Goal: Information Seeking & Learning: Understand process/instructions

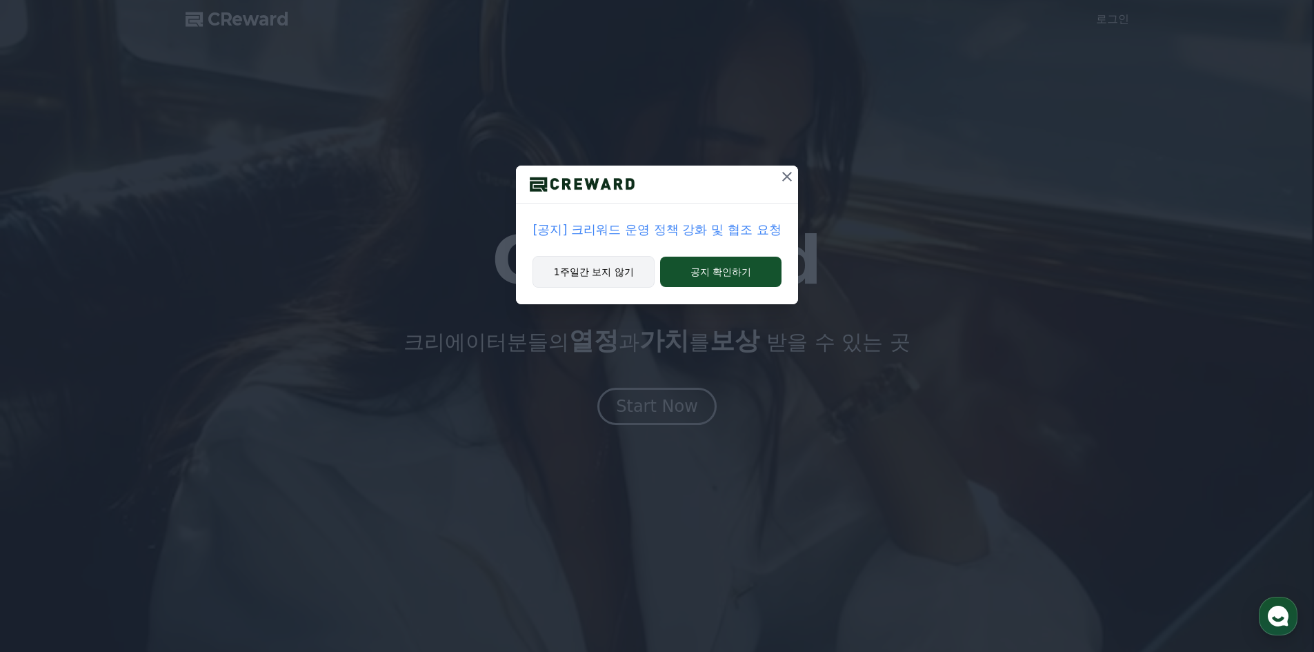
click at [595, 267] on button "1주일간 보지 않기" at bounding box center [593, 272] width 122 height 32
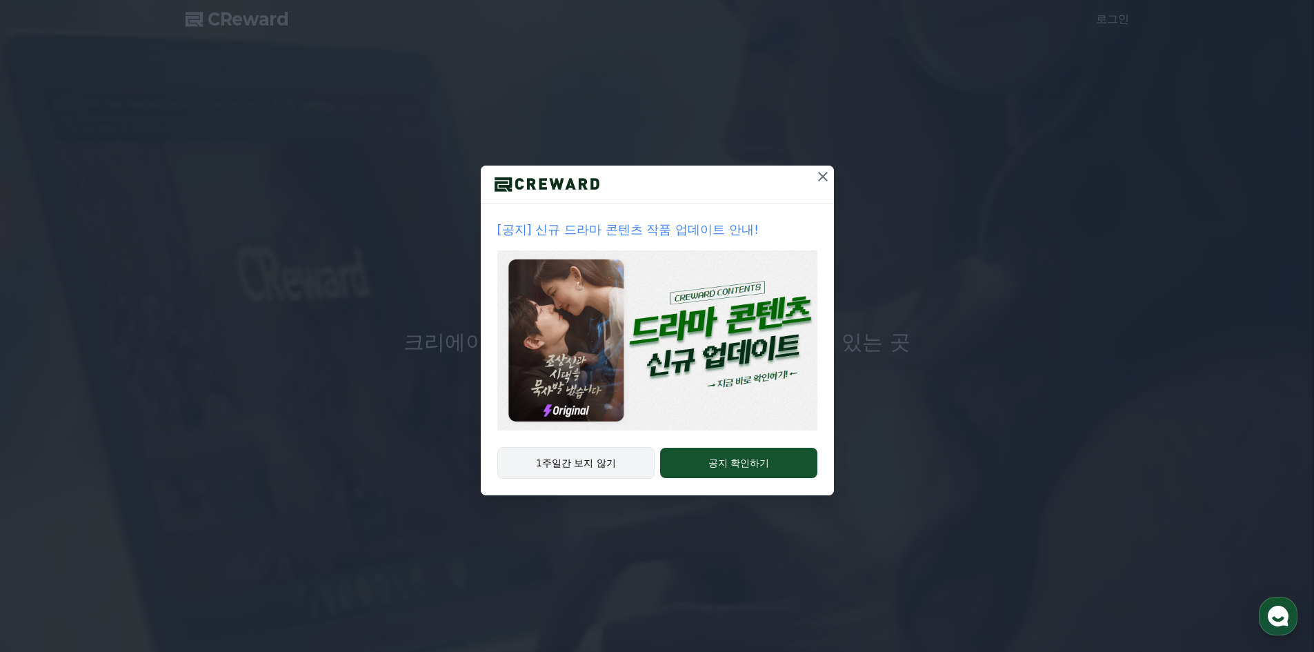
click at [608, 459] on button "1주일간 보지 않기" at bounding box center [576, 463] width 158 height 32
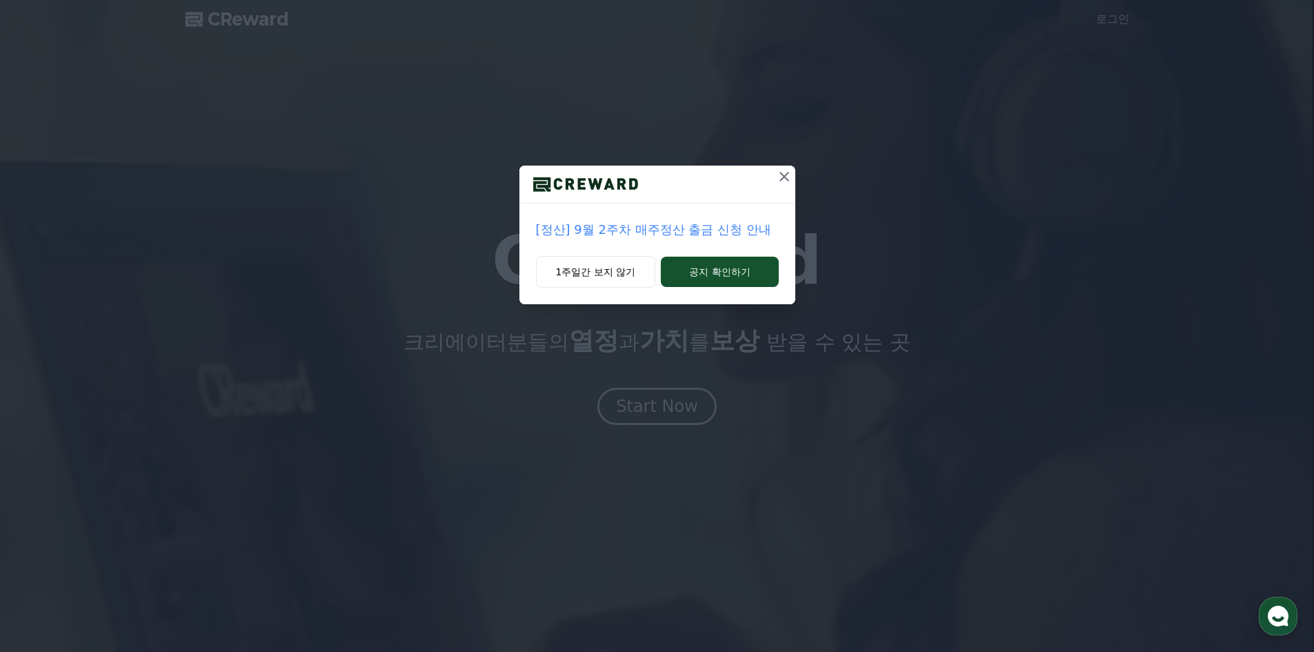
click at [778, 176] on icon at bounding box center [784, 176] width 17 height 17
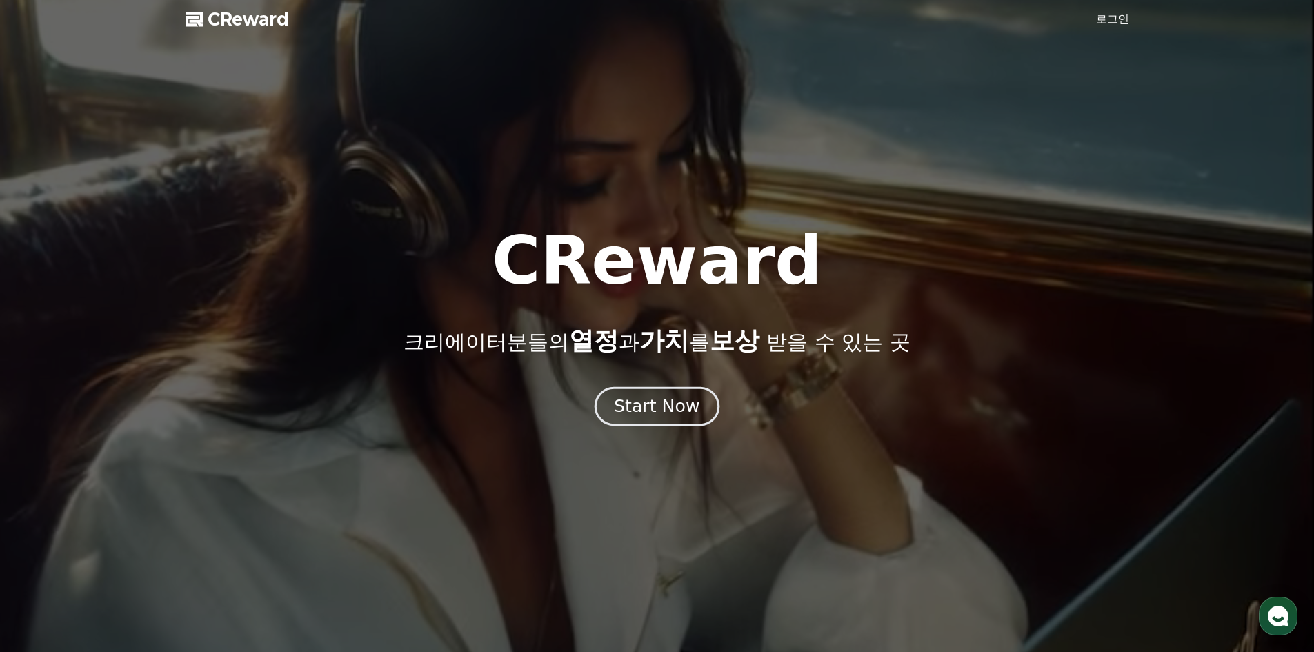
click at [685, 410] on div "Start Now" at bounding box center [657, 406] width 86 height 23
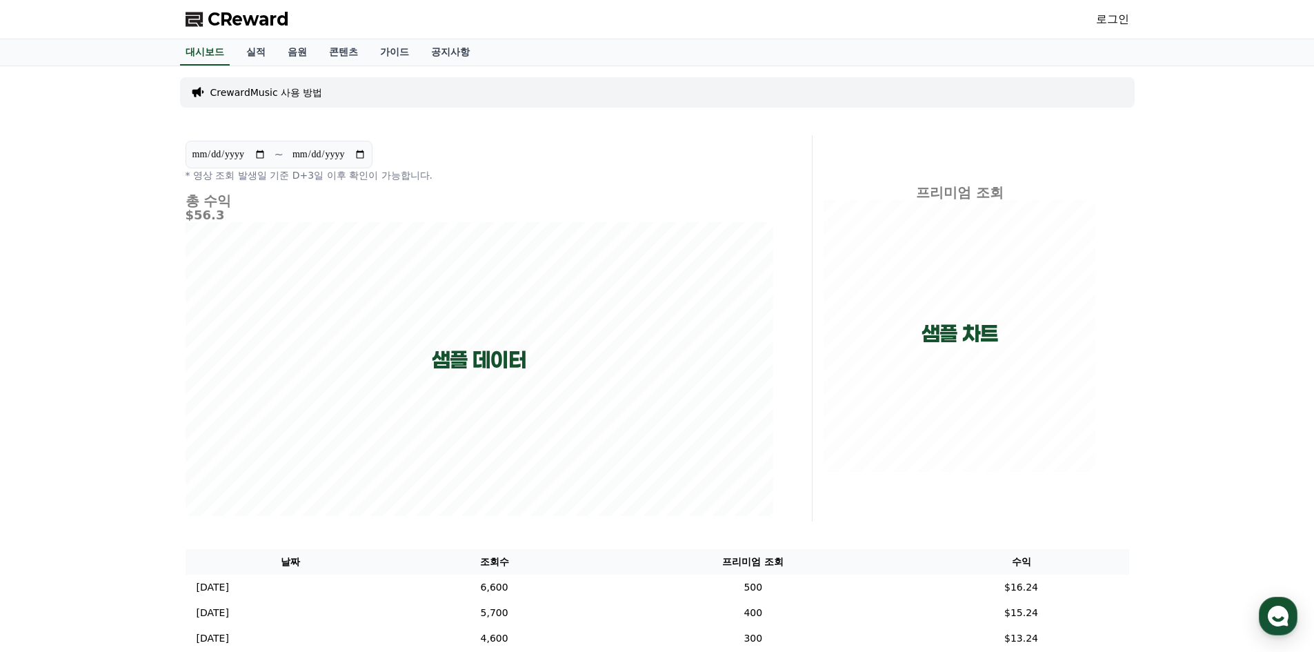
click at [1115, 20] on link "로그인" at bounding box center [1112, 19] width 33 height 17
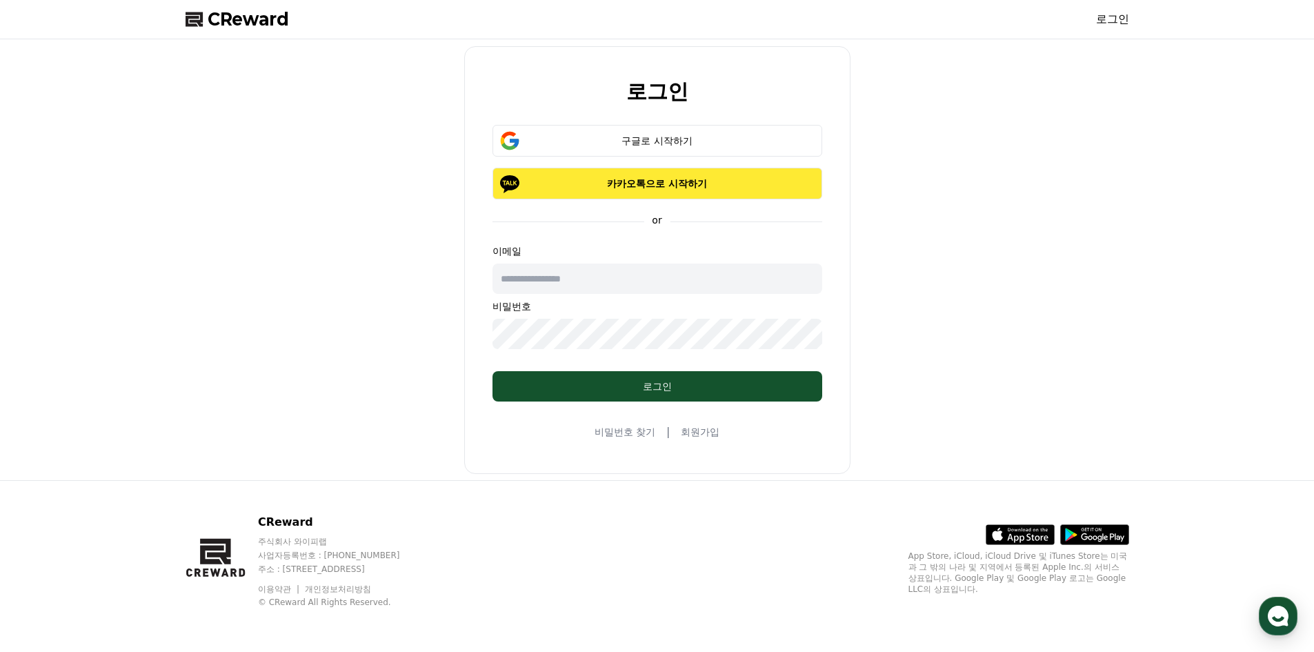
click at [753, 179] on p "카카오톡으로 시작하기" at bounding box center [657, 184] width 290 height 14
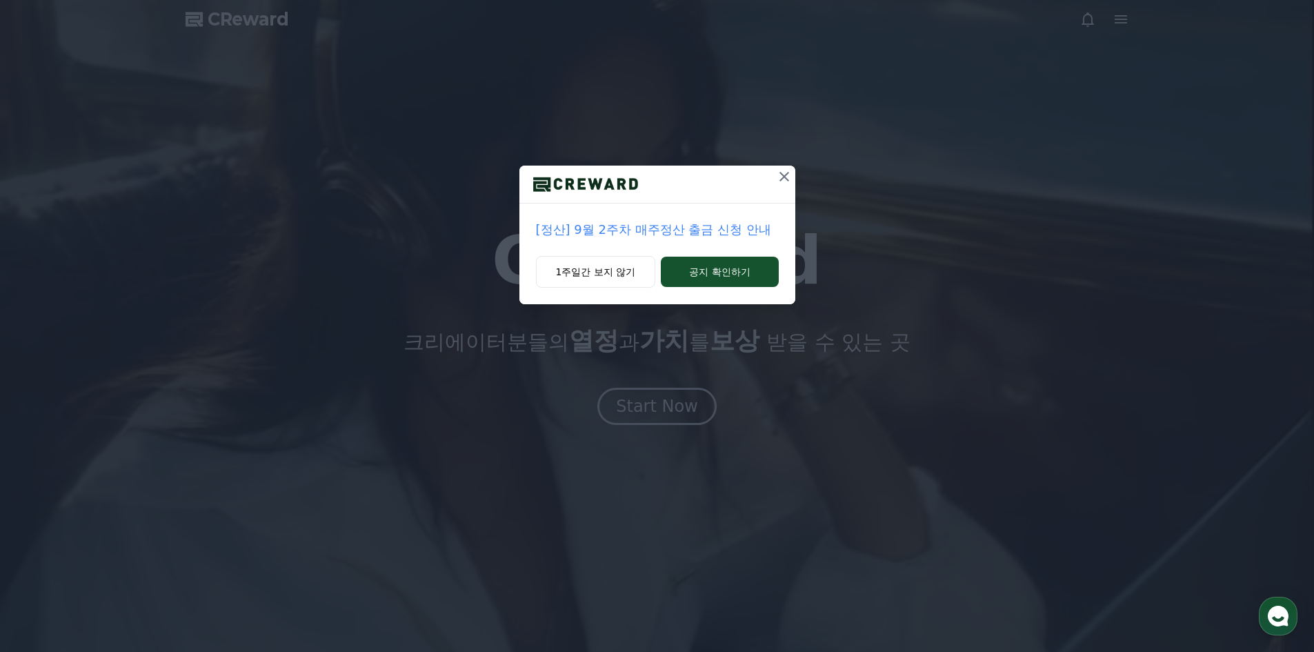
click at [782, 174] on icon at bounding box center [784, 176] width 17 height 17
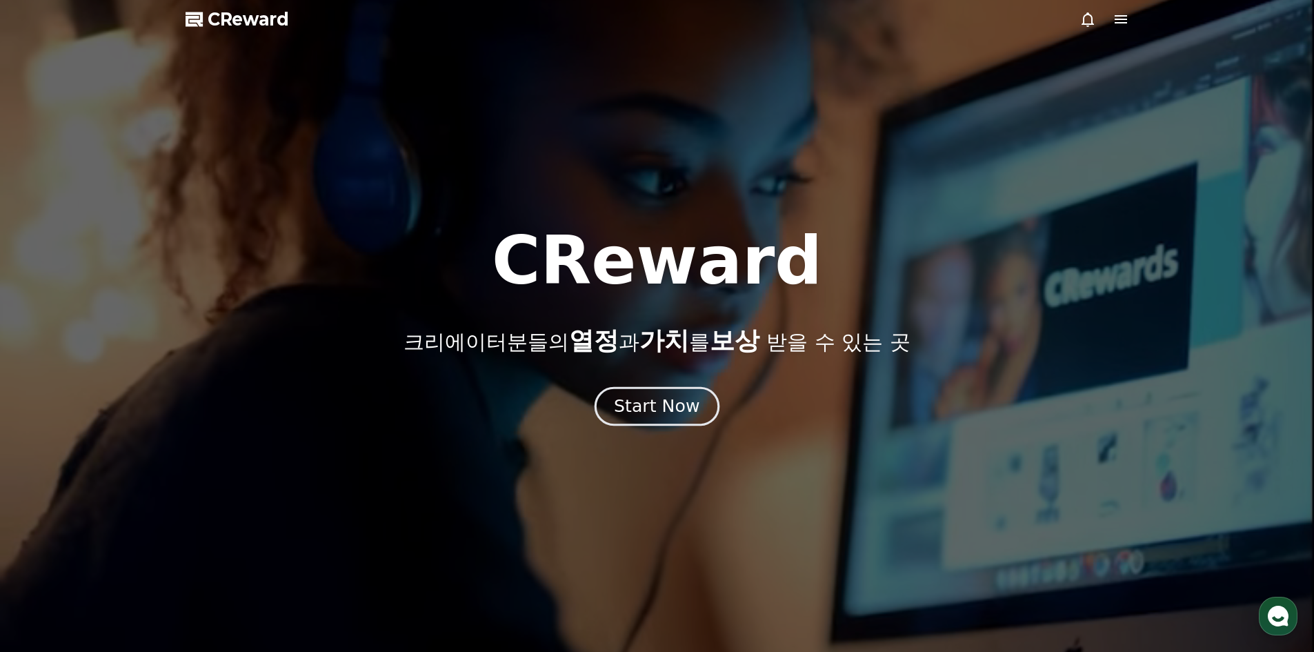
click at [690, 406] on div "Start Now" at bounding box center [657, 406] width 86 height 23
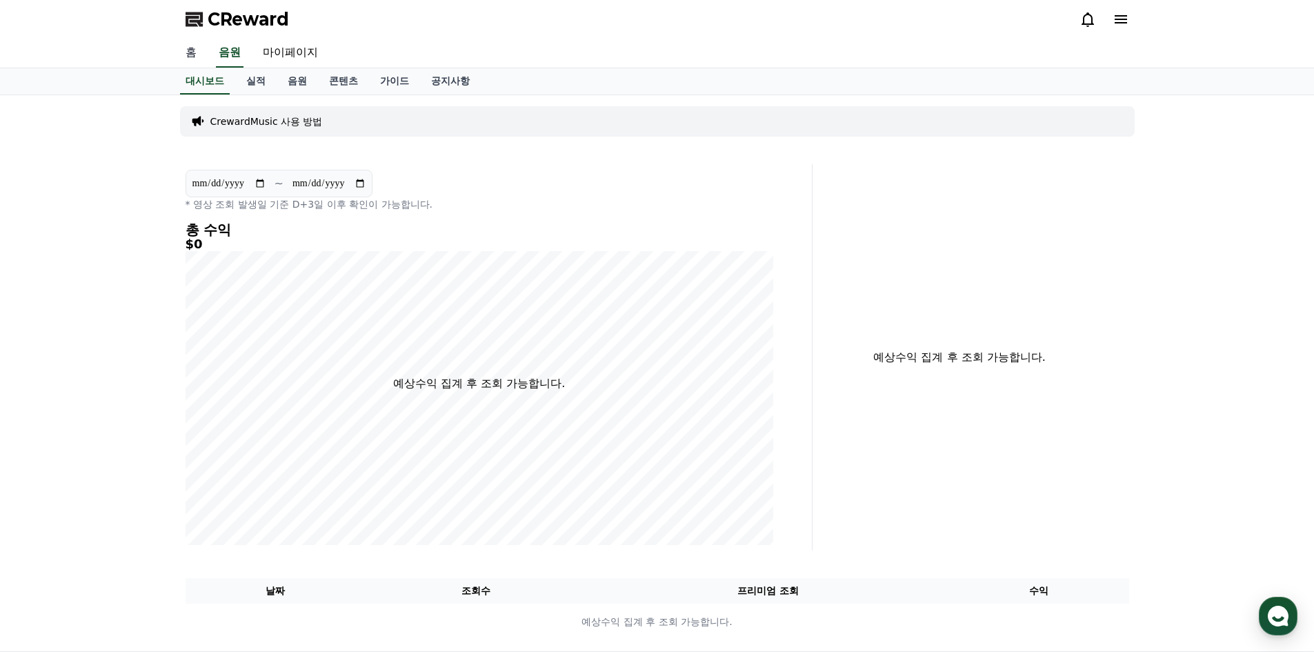
click at [190, 50] on link "홈" at bounding box center [190, 53] width 33 height 29
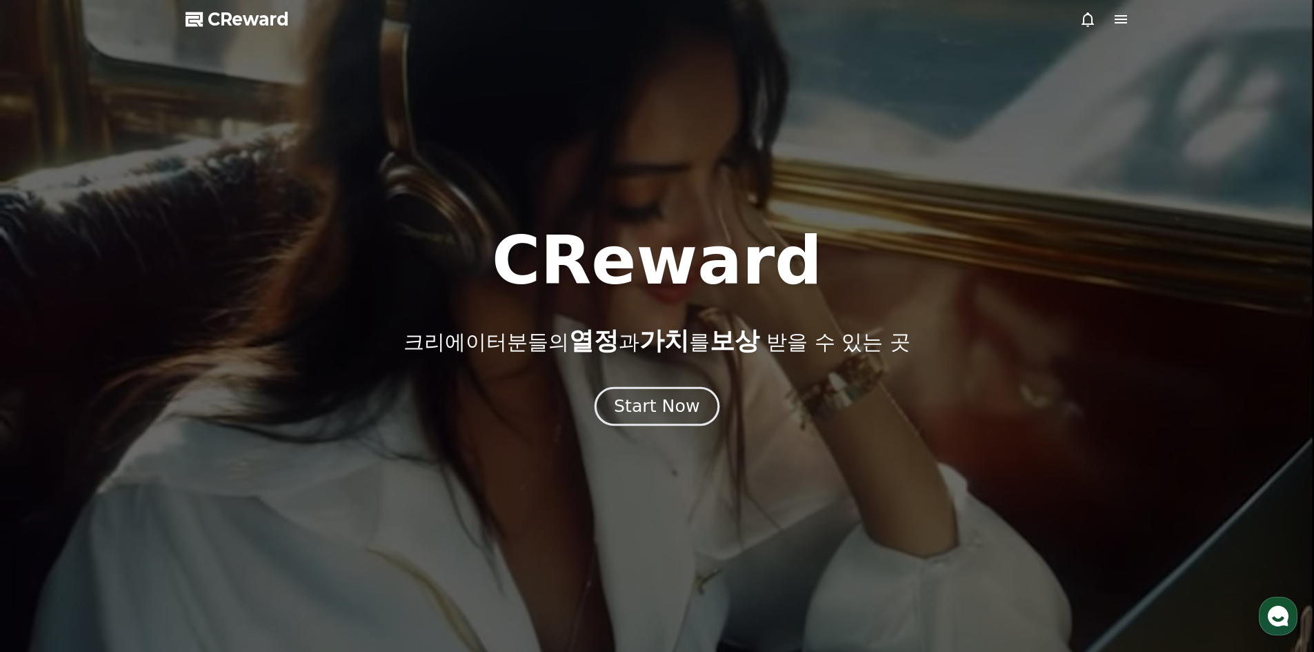
click at [631, 410] on div "Start Now" at bounding box center [657, 406] width 86 height 23
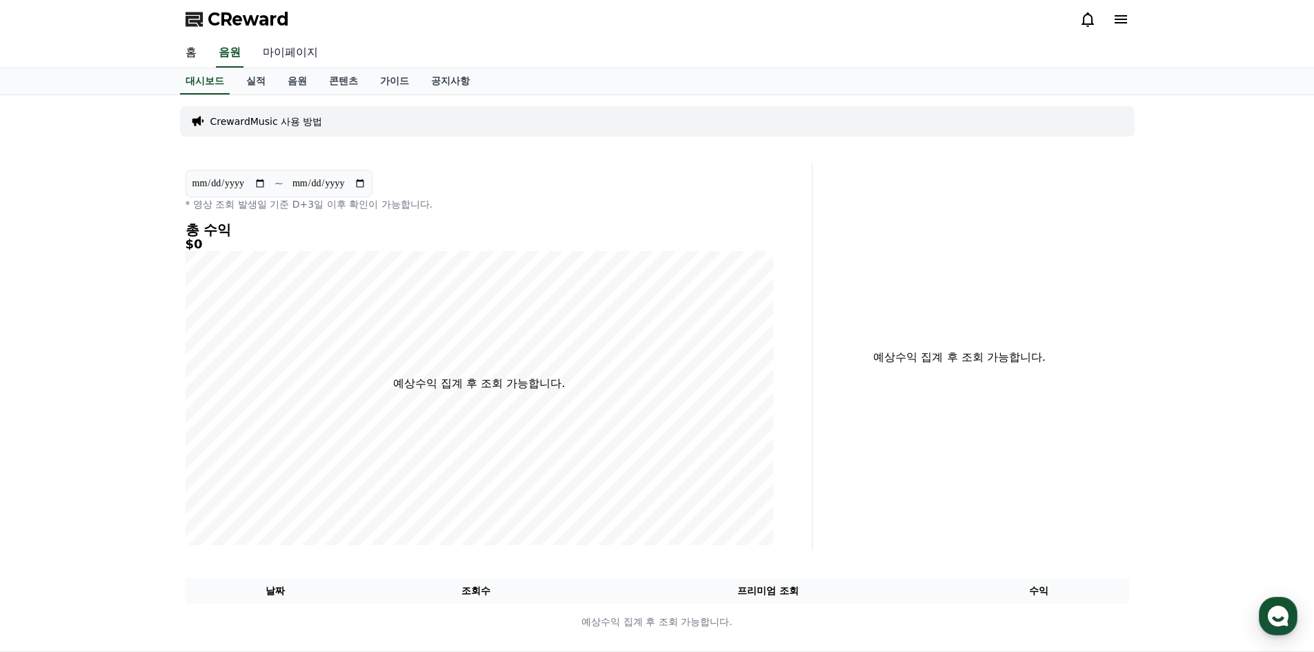
click at [282, 52] on link "마이페이지" at bounding box center [290, 53] width 77 height 29
select select "**********"
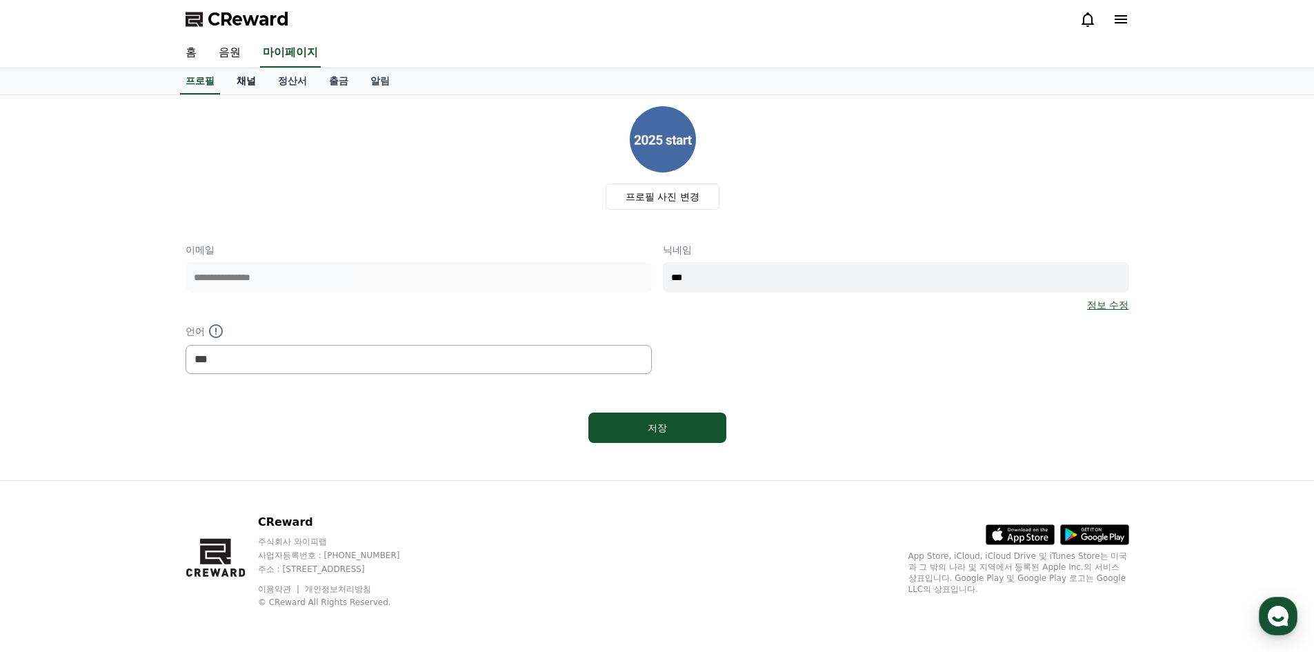
click at [238, 83] on link "채널" at bounding box center [246, 81] width 41 height 26
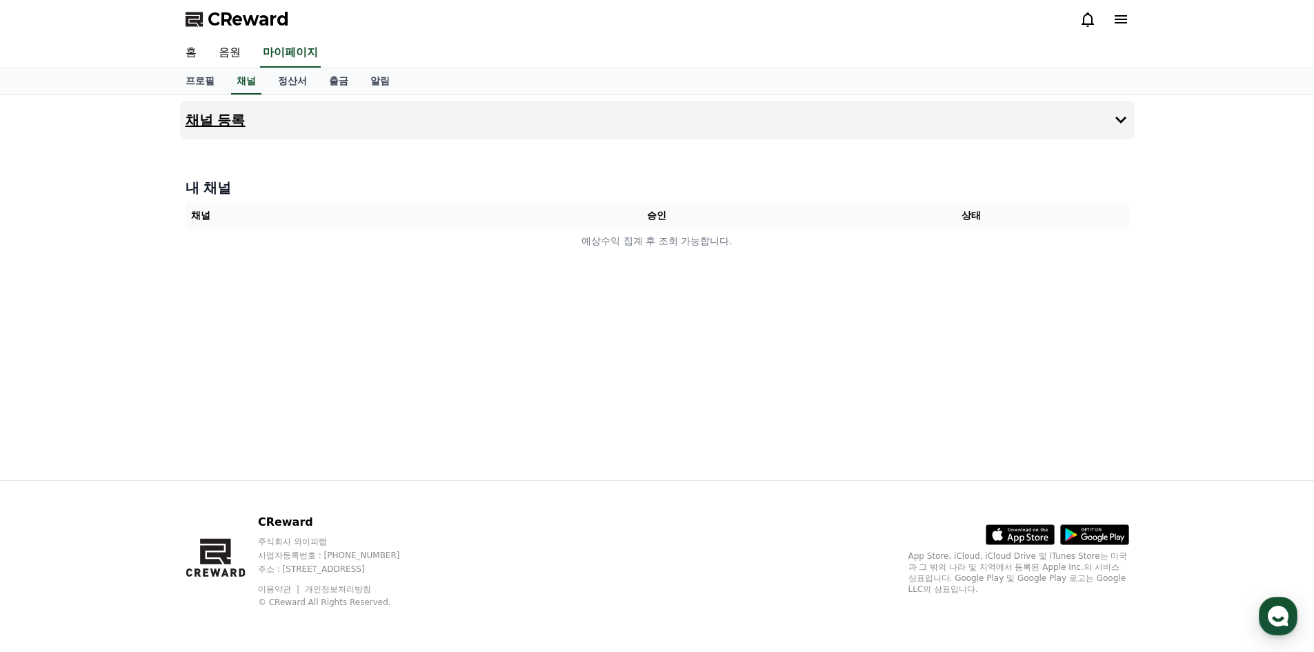
click at [1119, 123] on icon at bounding box center [1120, 120] width 17 height 17
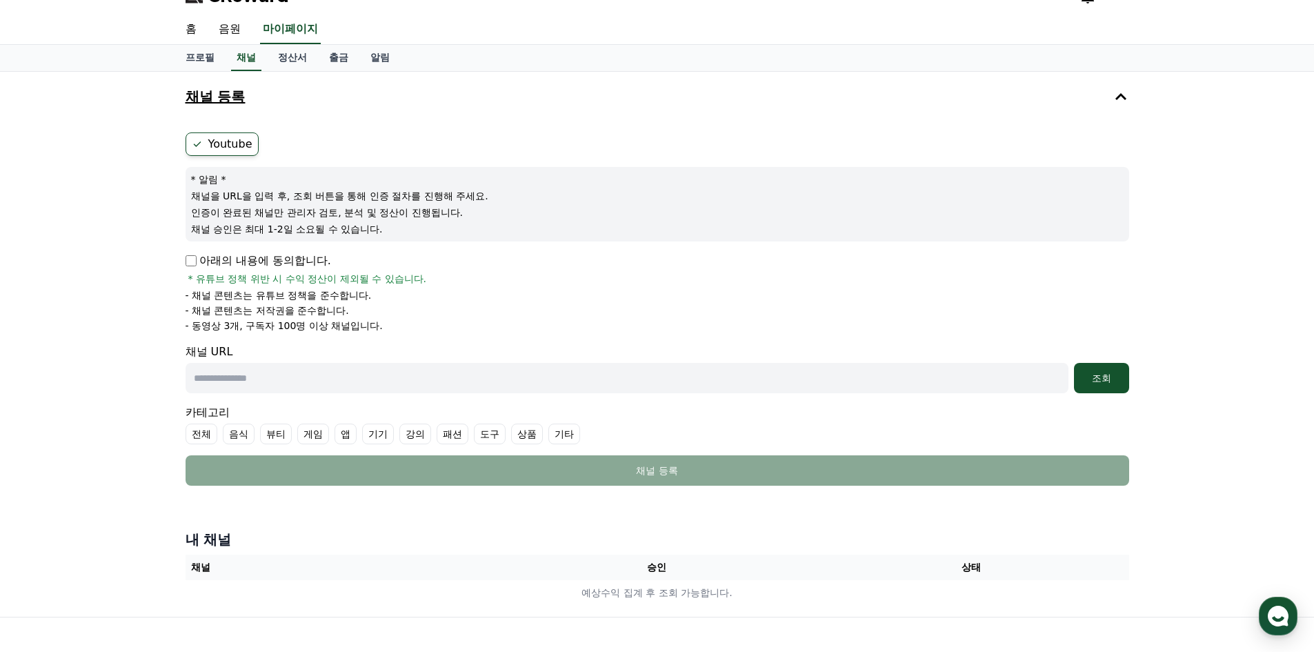
scroll to position [22, 0]
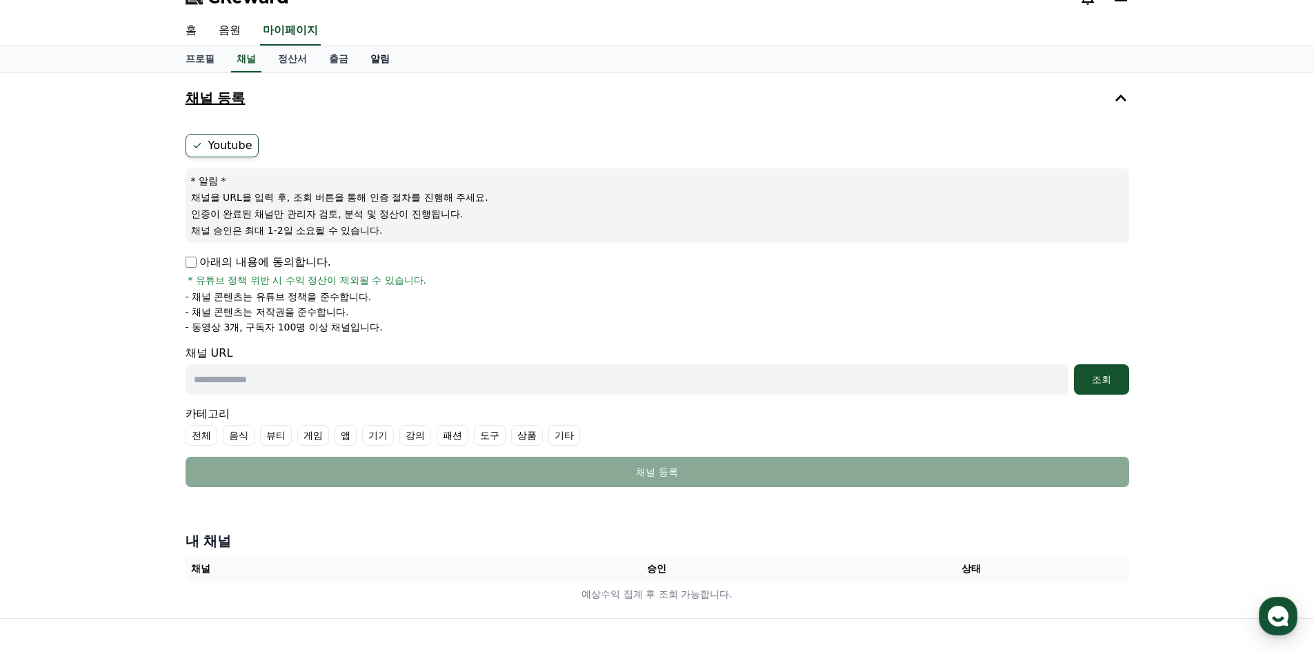
click at [379, 59] on link "알림" at bounding box center [379, 59] width 41 height 26
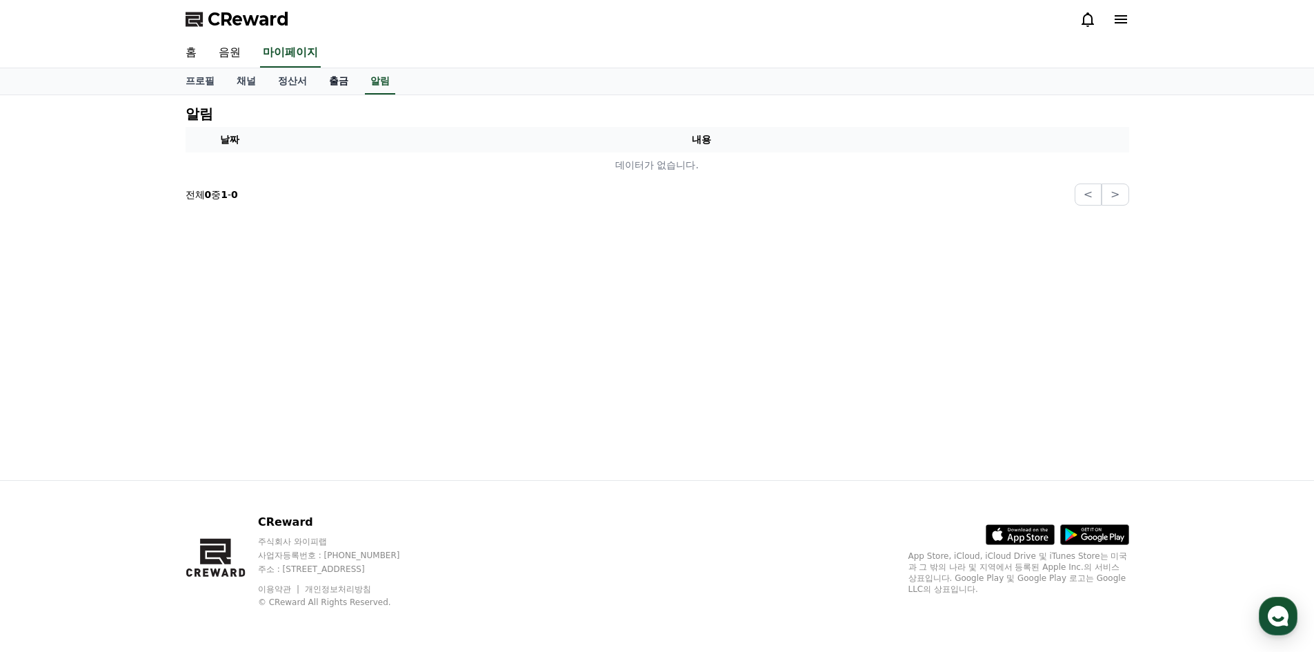
click at [339, 81] on link "출금" at bounding box center [338, 81] width 41 height 26
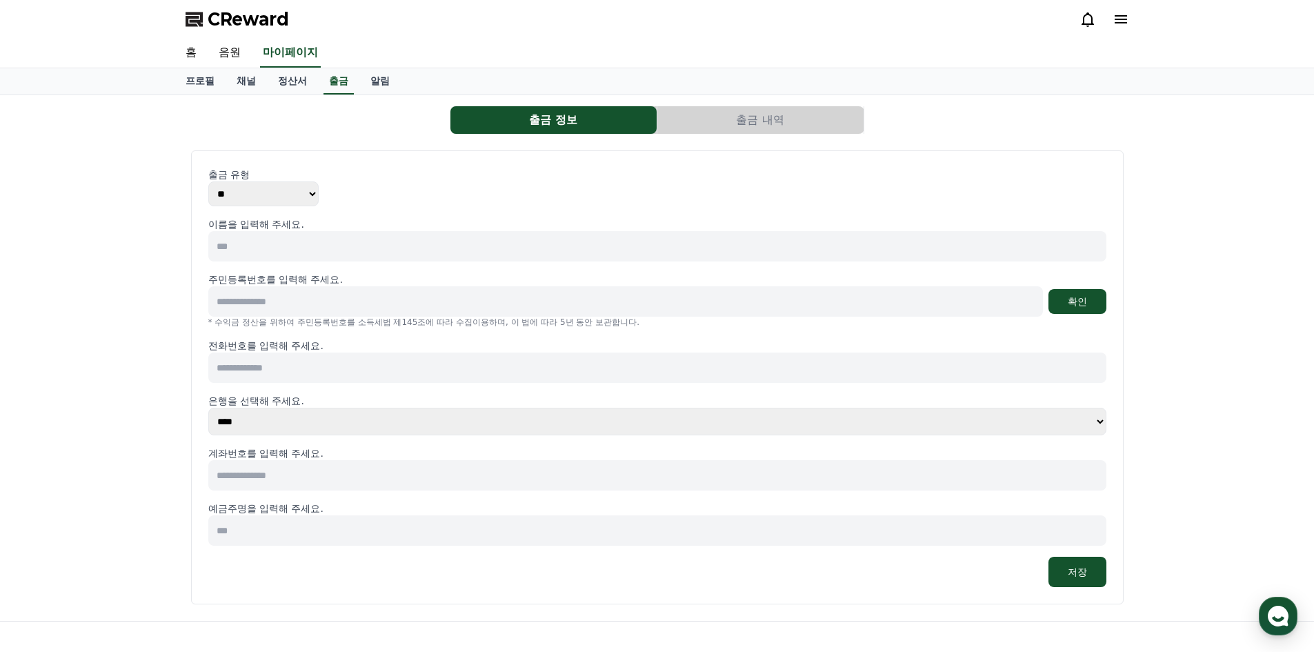
click at [1099, 417] on select "**** **** **** **** **** **** **** ** ** ** ** **** *** **** **** *****" at bounding box center [657, 422] width 898 height 28
click at [150, 229] on div "출금 정보 출금 내역 출금 유형 ** *** 이름을 입력해 주세요. 주민등록번호를 입력해 주세요. 확인 * 수익금 정산을 위하여 주민등록번호를…" at bounding box center [657, 358] width 1314 height 526
click at [1099, 422] on select "**** **** **** **** **** **** **** ** ** ** ** **** *** **** **** *****" at bounding box center [657, 422] width 898 height 28
click at [135, 266] on div "출금 정보 출금 내역 출금 유형 ** *** 이름을 입력해 주세요. 주민등록번호를 입력해 주세요. 확인 * 수익금 정산을 위하여 주민등록번호를…" at bounding box center [657, 358] width 1314 height 526
click at [119, 455] on div "출금 정보 출금 내역 출금 유형 ** *** 이름을 입력해 주세요. 주민등록번호를 입력해 주세요. 확인 * 수익금 정산을 위하여 주민등록번호를…" at bounding box center [657, 358] width 1314 height 526
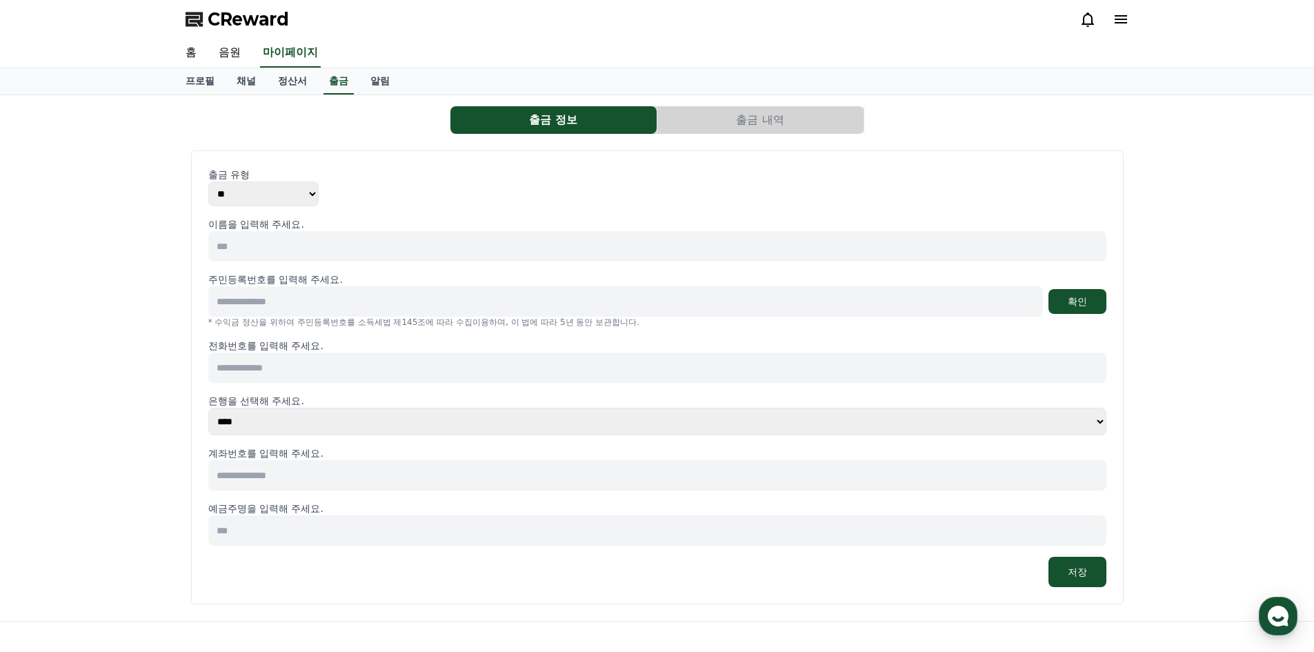
click at [1100, 421] on select "**** **** **** **** **** **** **** ** ** ** ** **** *** **** **** *****" at bounding box center [657, 422] width 898 height 28
click at [140, 324] on div "출금 정보 출금 내역 출금 유형 ** *** 이름을 입력해 주세요. 주민등록번호를 입력해 주세요. 확인 * 수익금 정산을 위하여 주민등록번호를…" at bounding box center [657, 358] width 1314 height 526
click at [151, 352] on div "출금 정보 출금 내역 출금 유형 ** *** 이름을 입력해 주세요. 주민등록번호를 입력해 주세요. 확인 * 수익금 정산을 위하여 주민등록번호를…" at bounding box center [657, 358] width 1314 height 526
click at [306, 189] on select "** ***" at bounding box center [263, 193] width 110 height 25
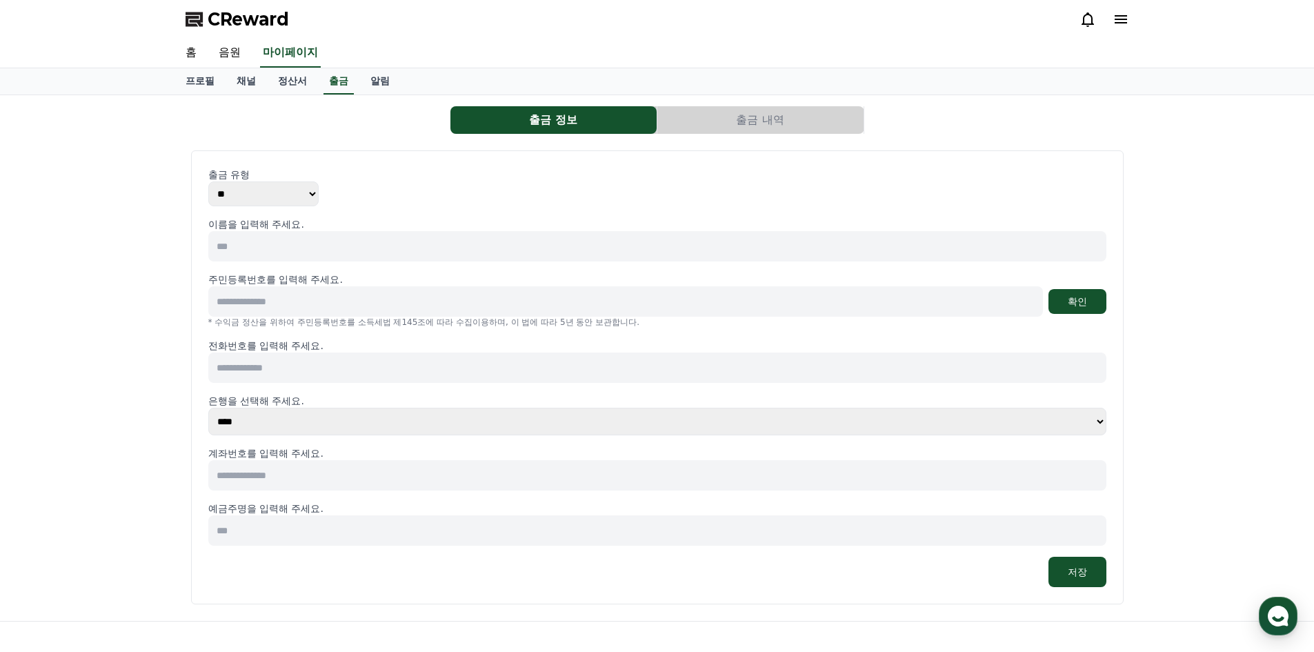
click at [438, 192] on div "출금 유형 ** ***" at bounding box center [657, 187] width 898 height 39
click at [241, 14] on span "CReward" at bounding box center [248, 19] width 81 height 22
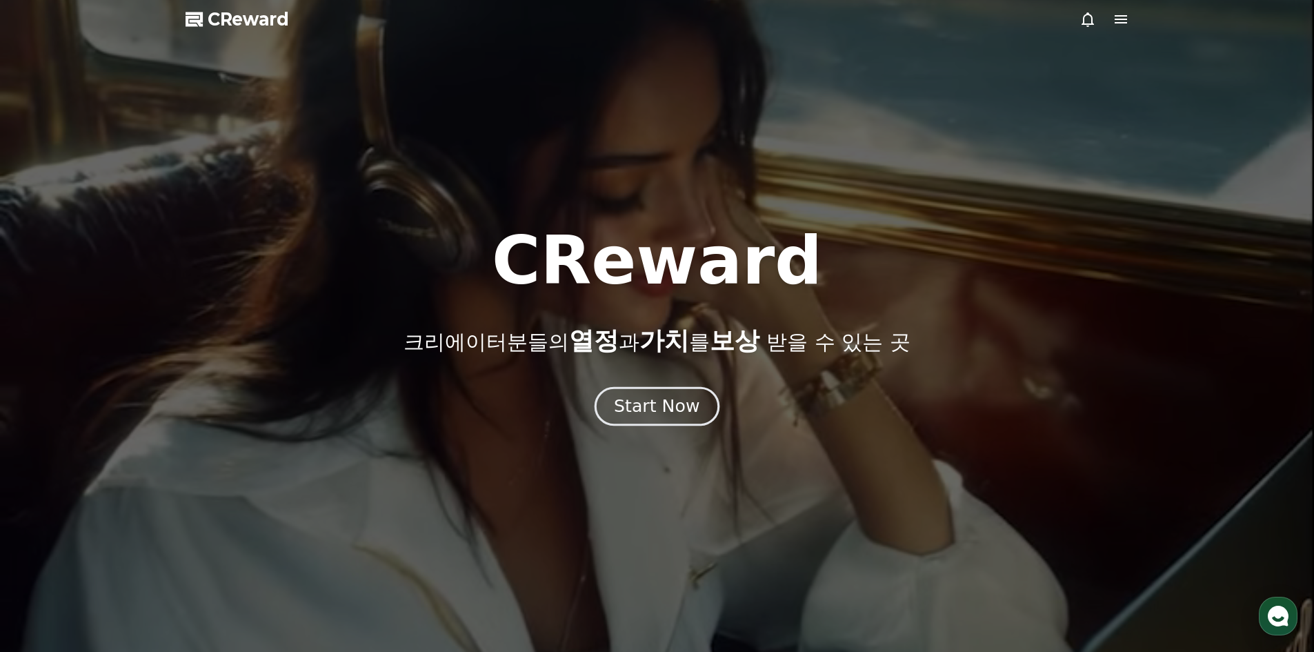
click at [665, 405] on div "Start Now" at bounding box center [657, 406] width 86 height 23
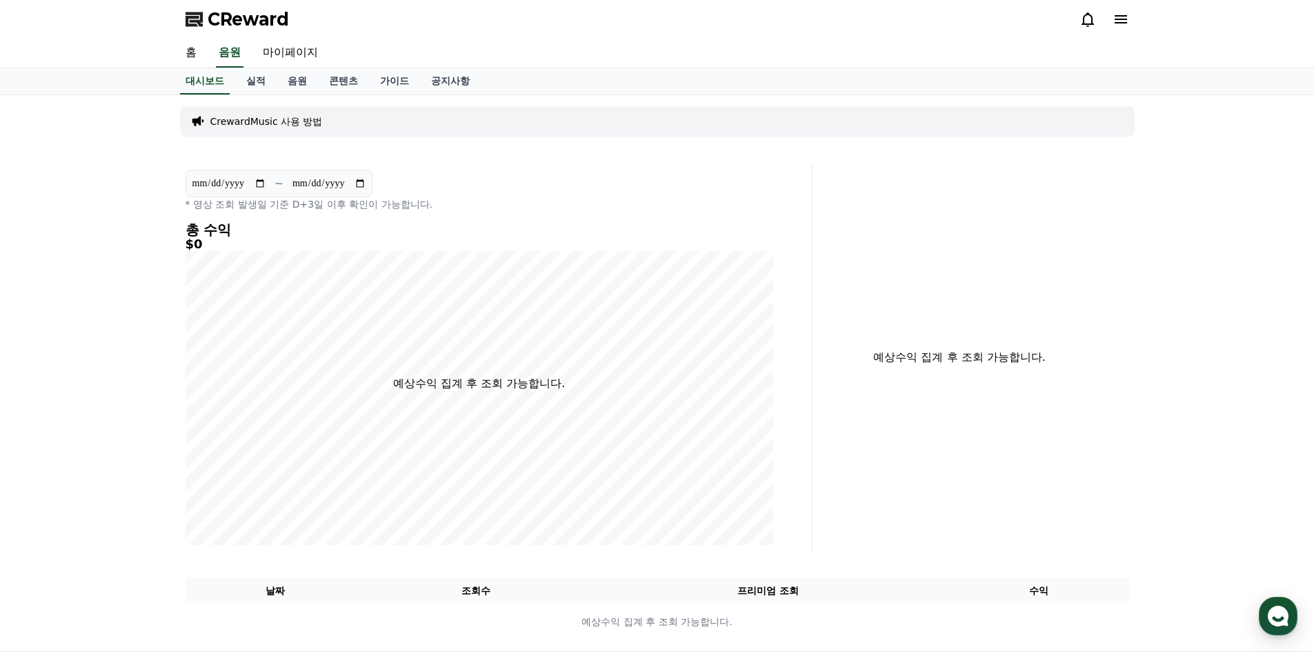
click at [387, 114] on div "CrewardMusic 사용 방법" at bounding box center [657, 121] width 955 height 30
click at [281, 119] on p "CrewardMusic 사용 방법" at bounding box center [266, 121] width 112 height 14
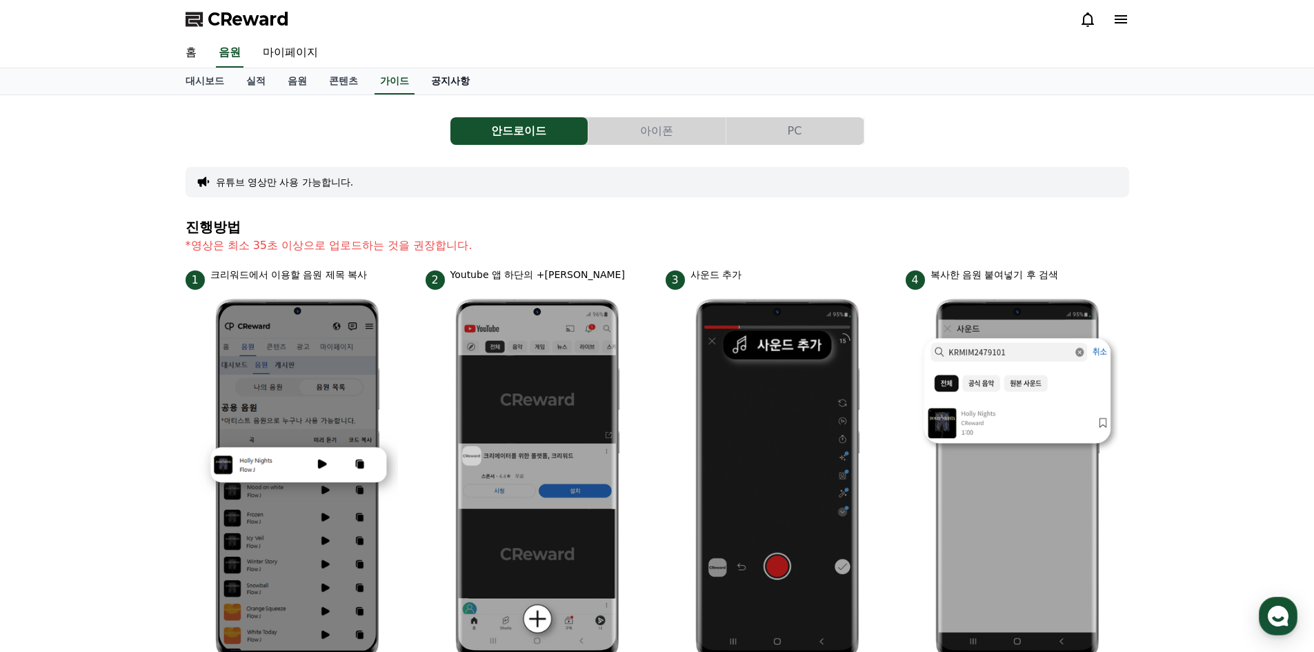
click at [461, 81] on link "공지사항" at bounding box center [450, 81] width 61 height 26
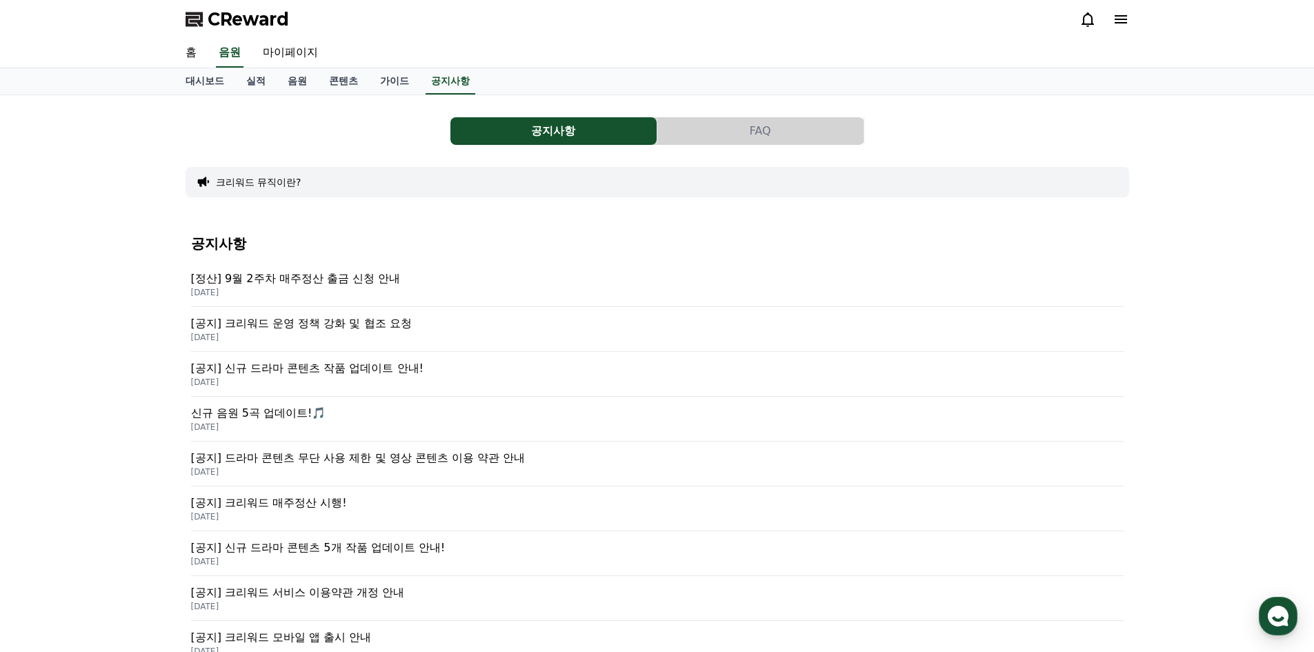
click at [332, 281] on p "[정산] 9월 2주차 매주정산 출금 신청 안내" at bounding box center [657, 278] width 932 height 17
click at [327, 321] on p "[공지] 크리워드 운영 정책 강화 및 협조 요청" at bounding box center [657, 323] width 932 height 17
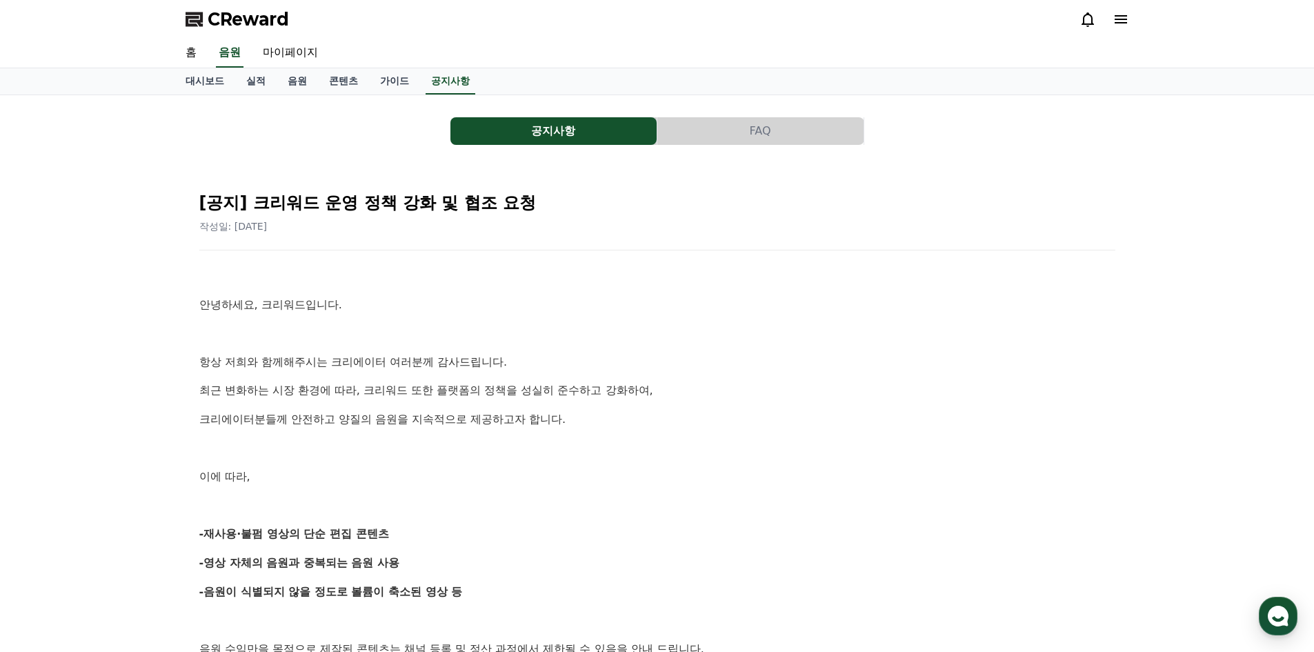
drag, startPoint x: 383, startPoint y: 389, endPoint x: 535, endPoint y: 425, distance: 155.2
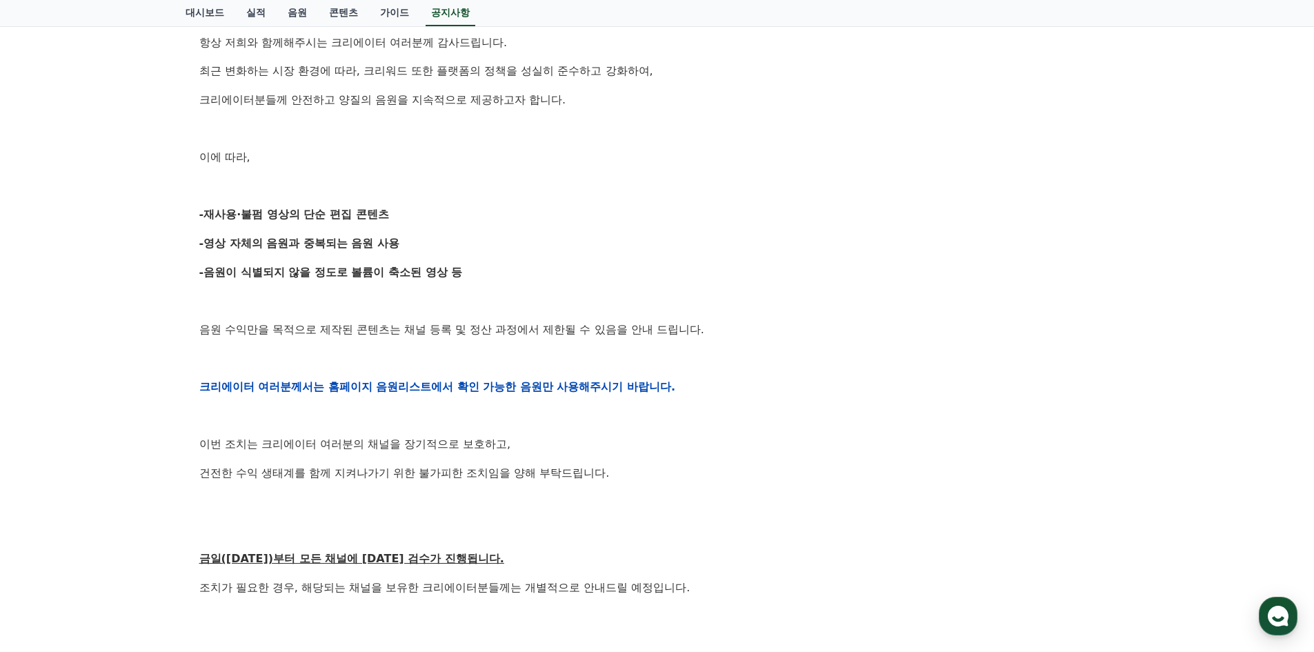
scroll to position [345, 0]
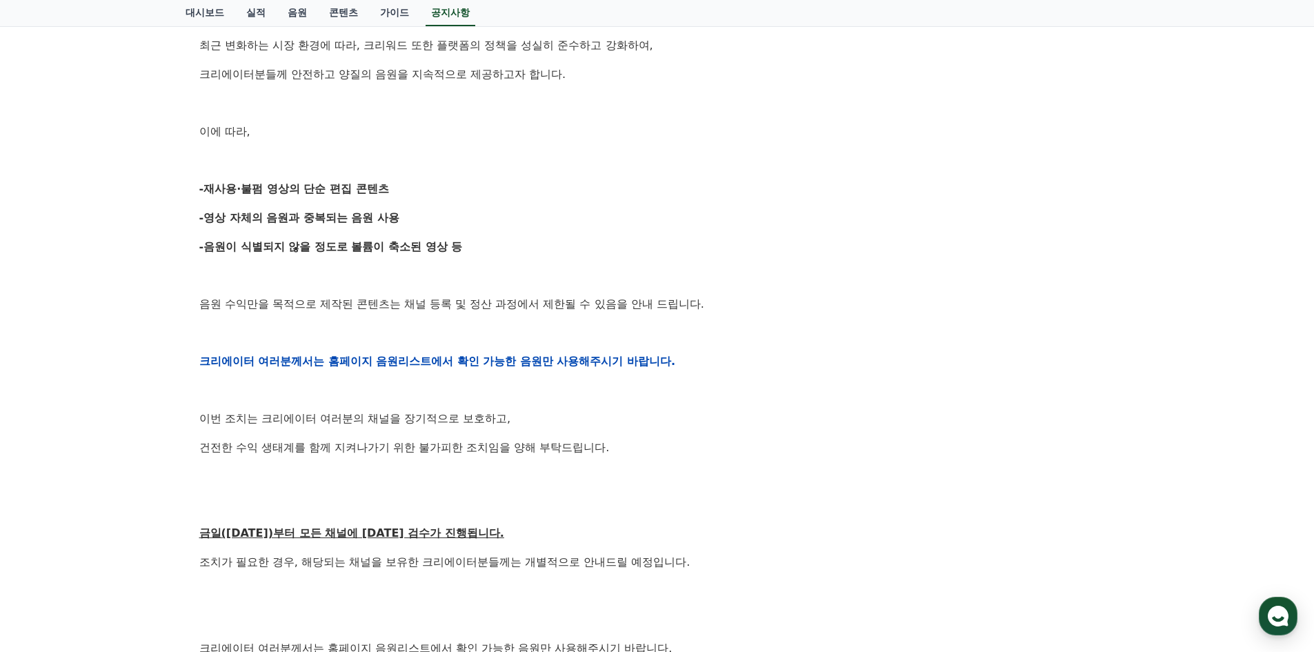
click at [349, 305] on p "음원 수익만을 목적으로 제작된 콘텐츠는 채널 등록 및 정산 과정에서 제한될 수 있음을 안내 드립니다." at bounding box center [657, 304] width 916 height 18
drag, startPoint x: 288, startPoint y: 360, endPoint x: 574, endPoint y: 415, distance: 291.4
click at [574, 415] on div "안녕하세요, 크리워드입니다. 항상 저희와 함께해주시는 크리에이터 여러분께 감사드립니다. 최근 변화하는 시장 환경에 따라, 크리워드 또한 플랫폼…" at bounding box center [657, 361] width 916 height 878
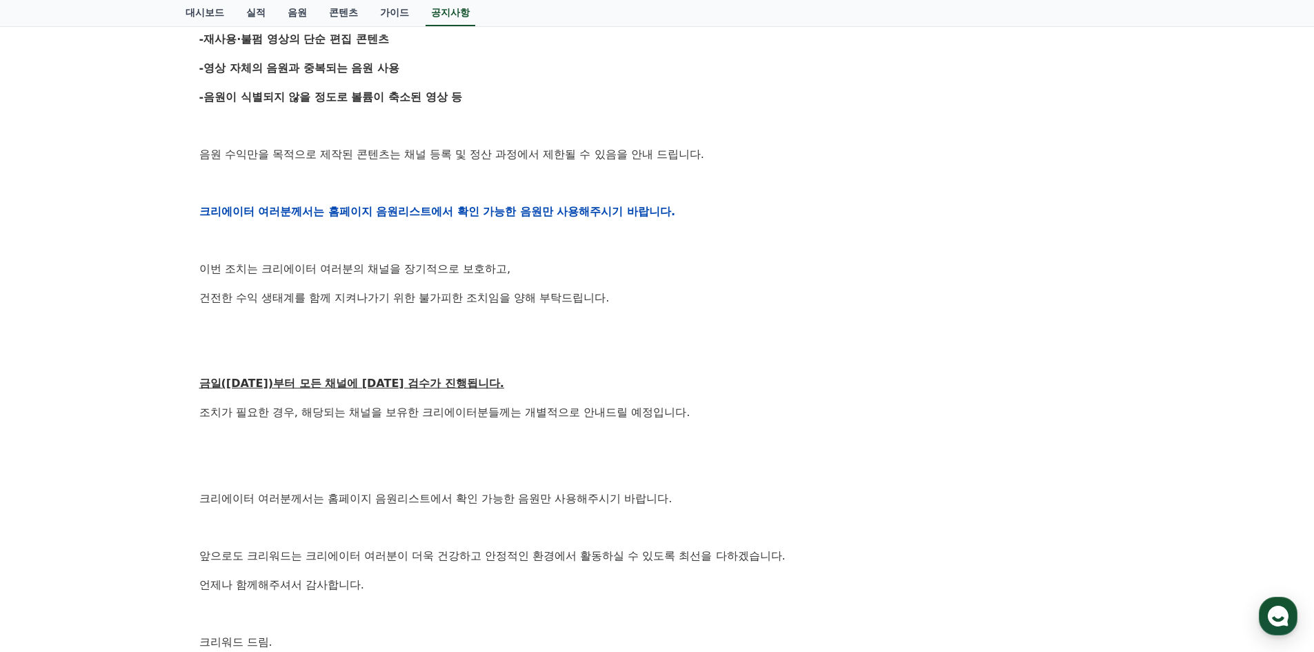
scroll to position [552, 0]
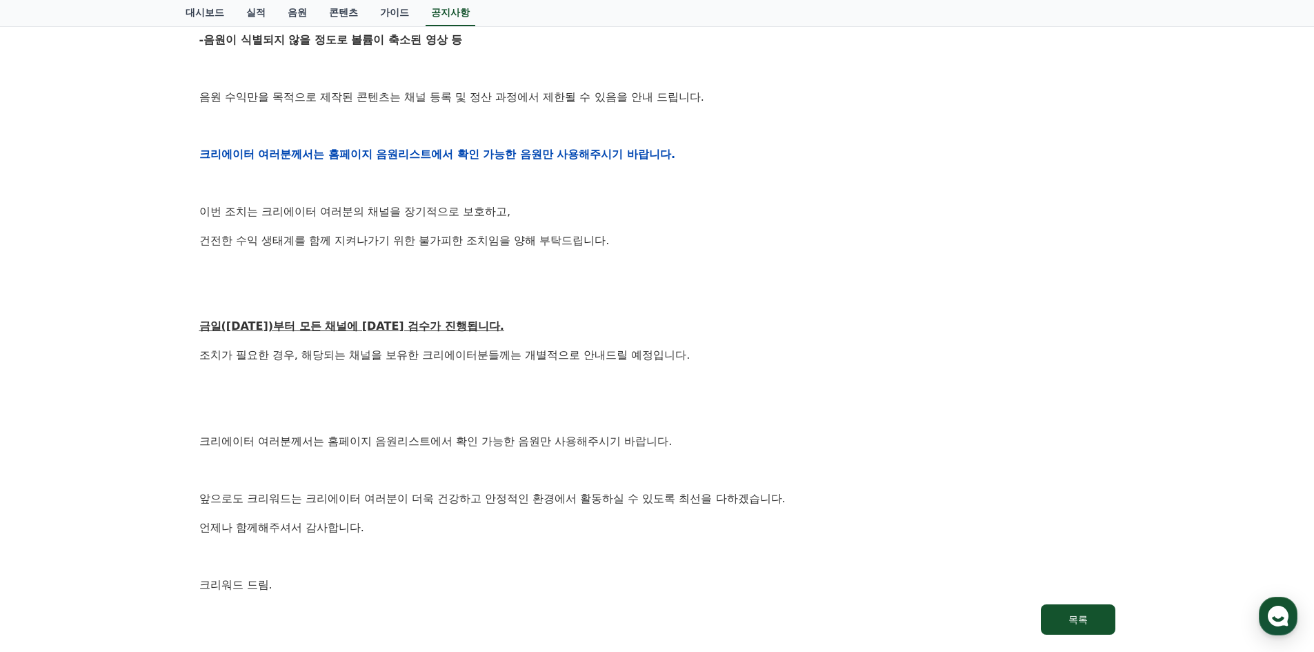
click at [375, 357] on p "조치가 필요한 경우, 해당되는 채널을 보유한 크리에이터분들께는 개별적으로 안내드릴 예정입니다." at bounding box center [657, 355] width 916 height 18
drag, startPoint x: 313, startPoint y: 354, endPoint x: 595, endPoint y: 355, distance: 282.1
click at [595, 355] on p "조치가 필요한 경우, 해당되는 채널을 보유한 크리에이터분들께는 개별적으로 안내드릴 예정입니다." at bounding box center [657, 355] width 916 height 18
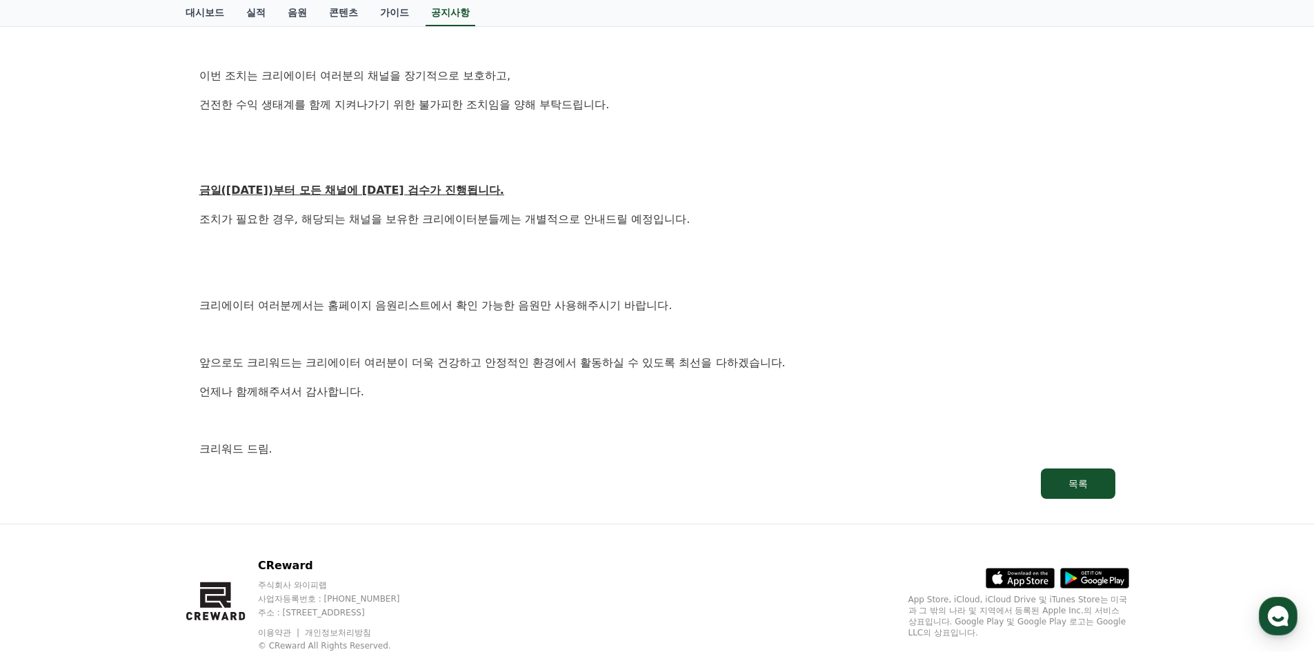
scroll to position [690, 0]
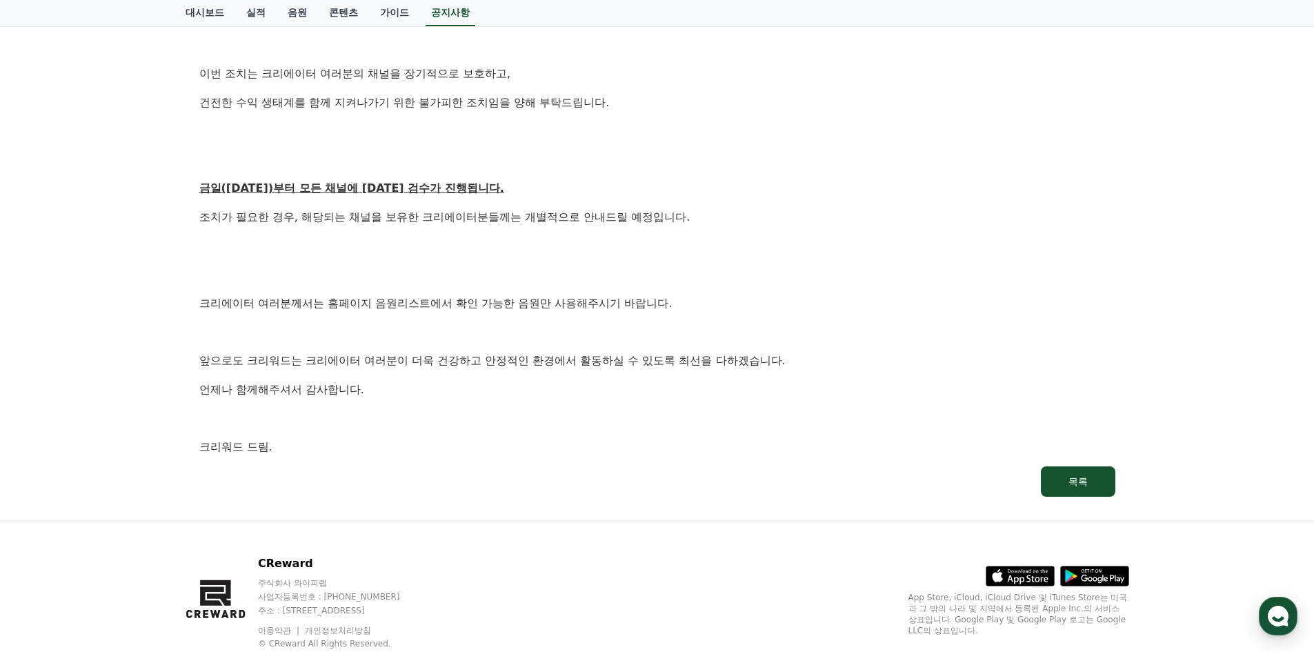
click at [534, 386] on p "언제나 함께해주셔서 감사합니다." at bounding box center [657, 390] width 916 height 18
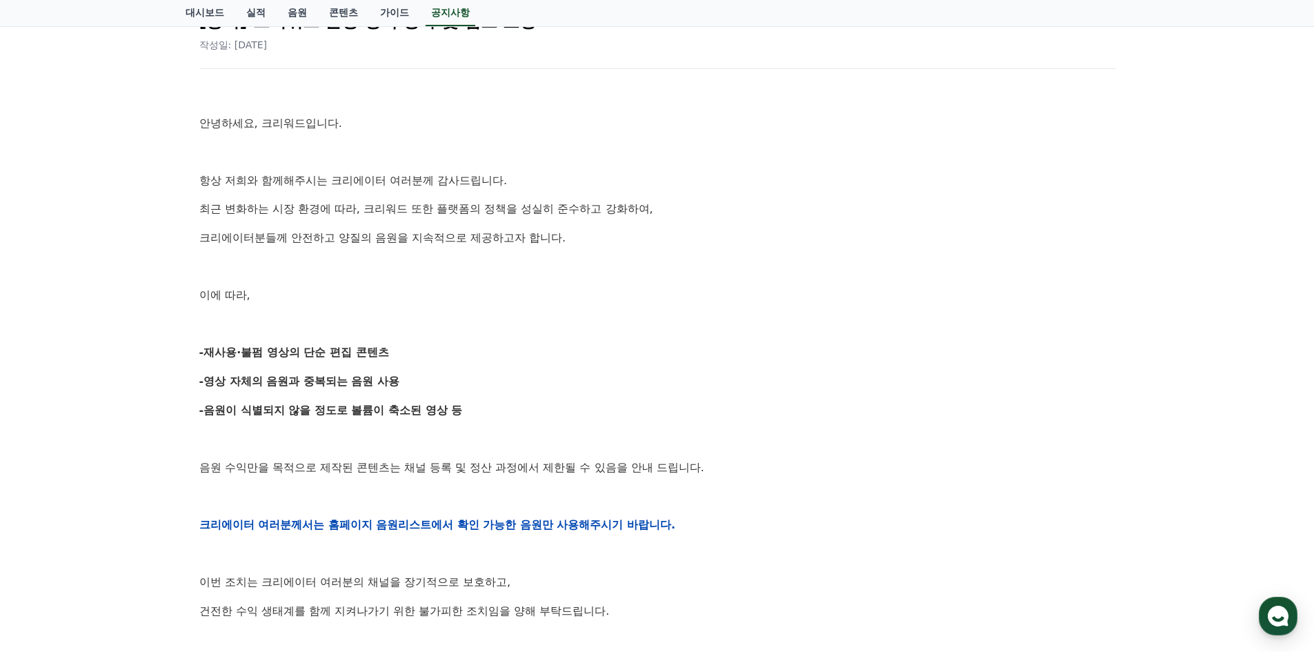
scroll to position [0, 0]
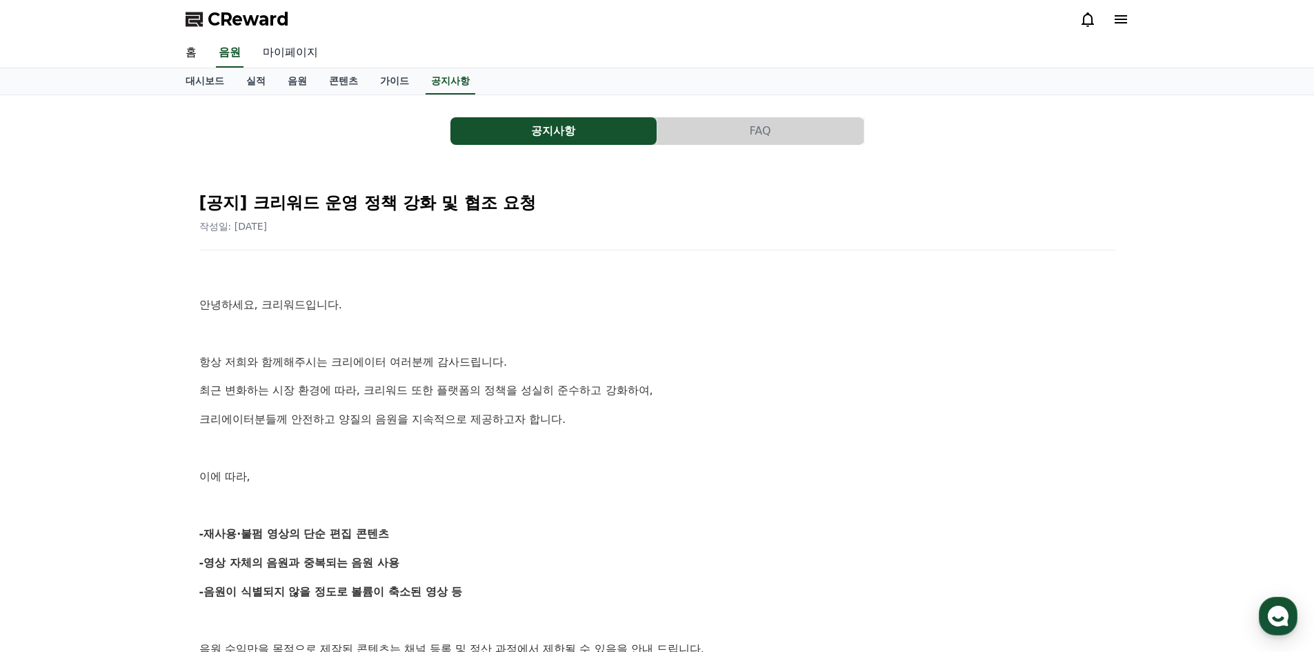
click at [297, 52] on link "마이페이지" at bounding box center [290, 53] width 77 height 29
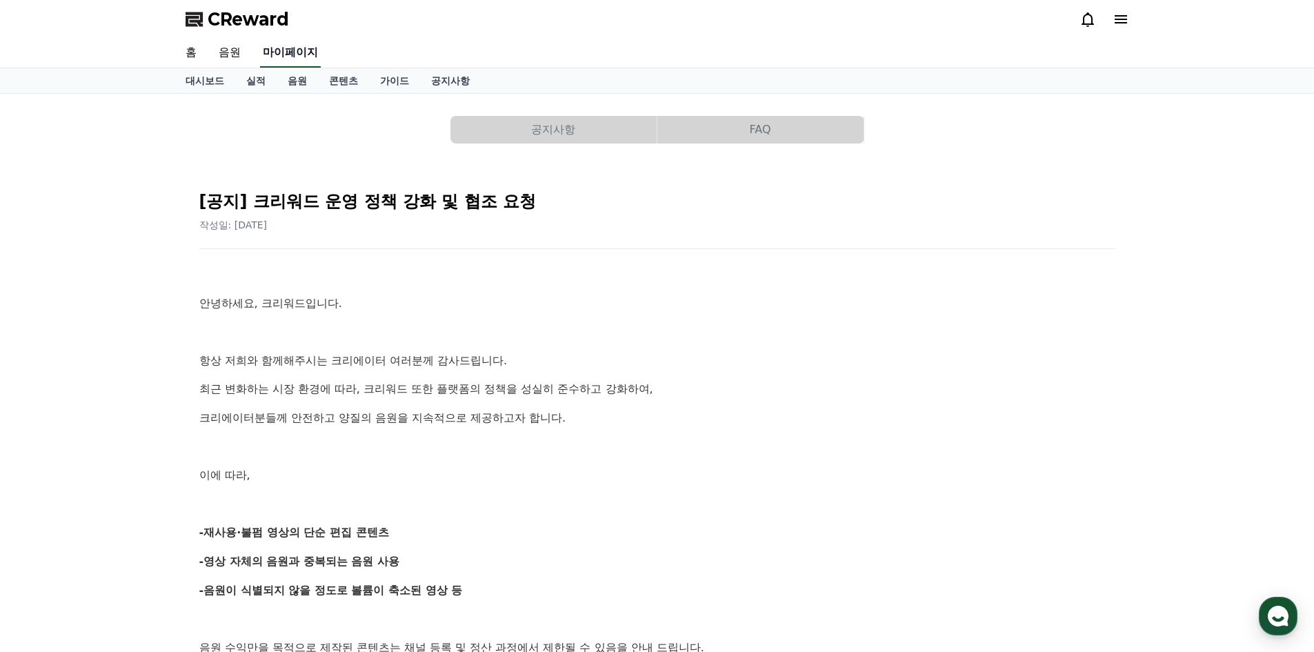
select select "**********"
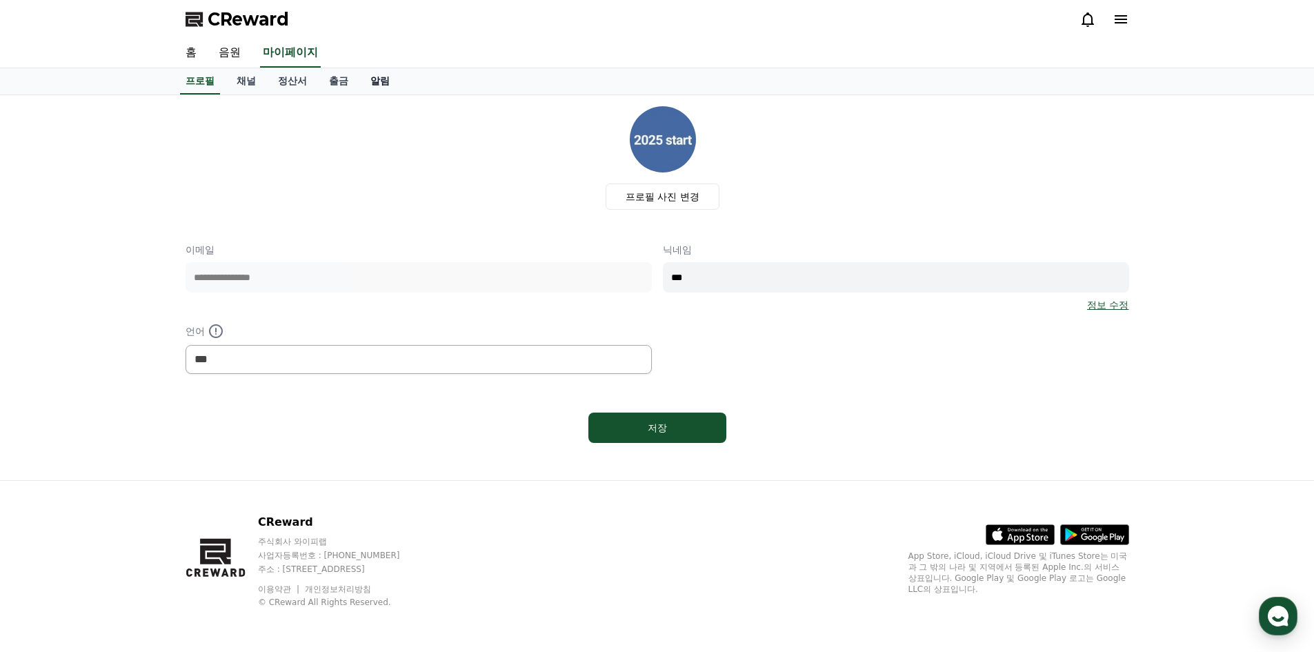
click at [376, 79] on link "알림" at bounding box center [379, 81] width 41 height 26
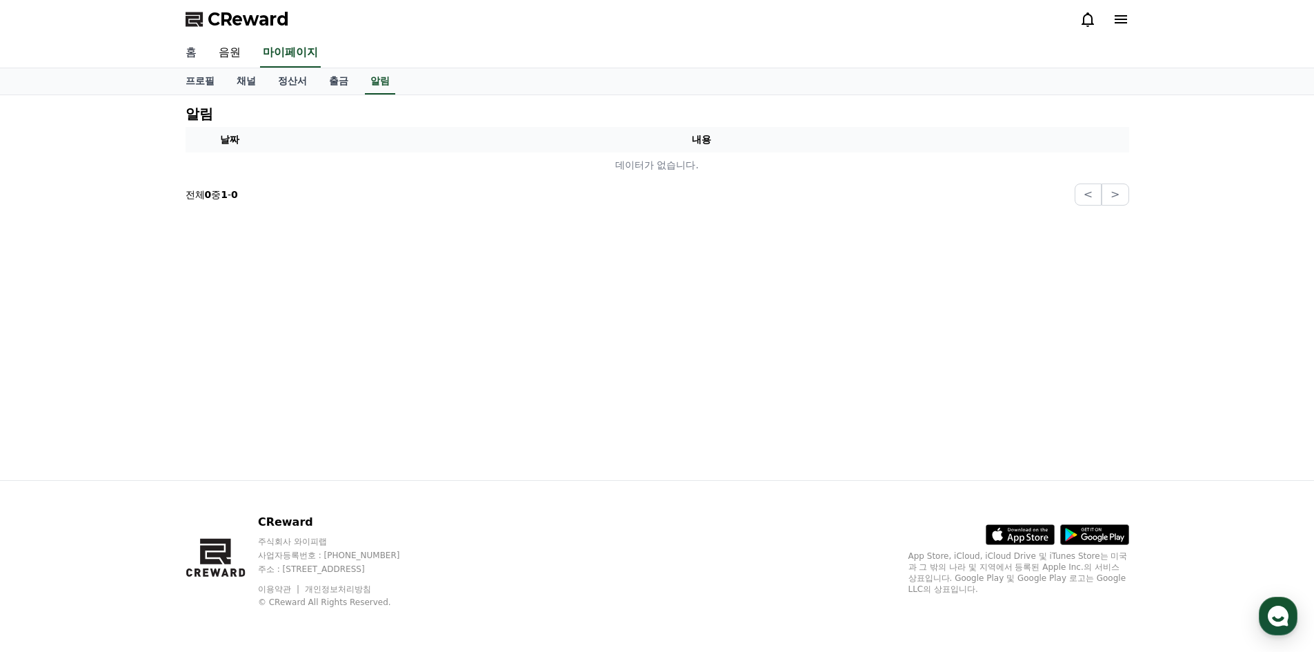
click at [185, 50] on link "홈" at bounding box center [190, 53] width 33 height 29
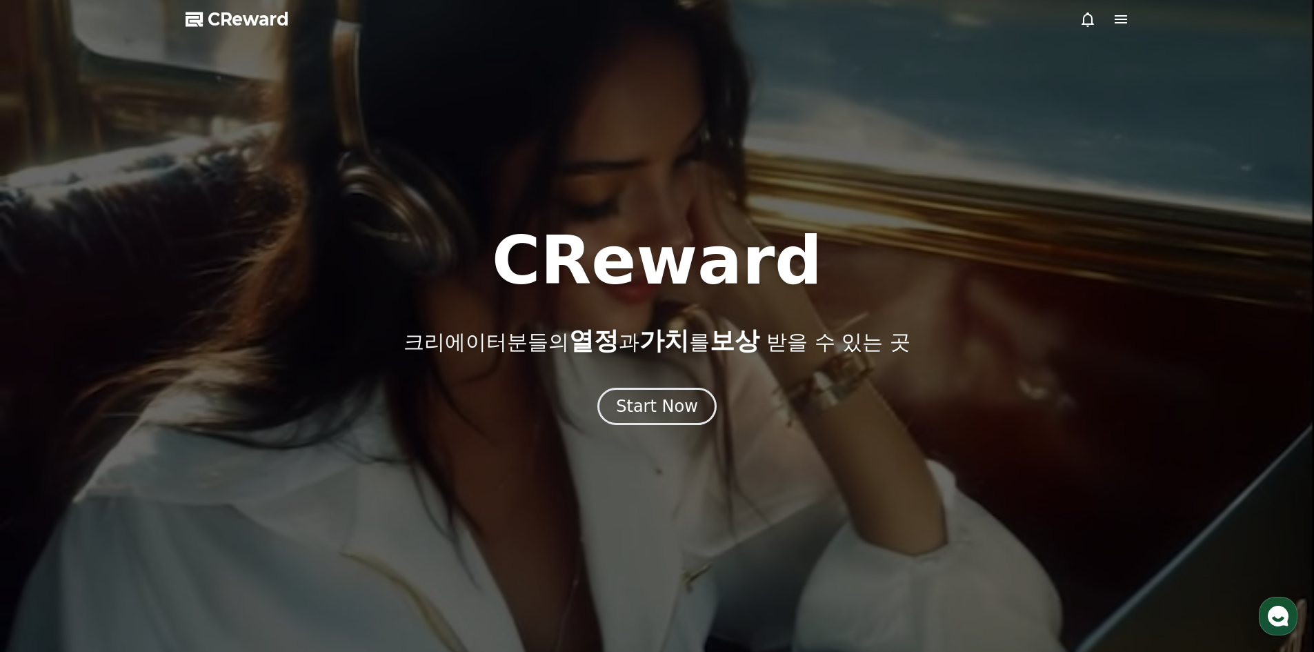
click at [1121, 13] on icon at bounding box center [1120, 19] width 17 height 17
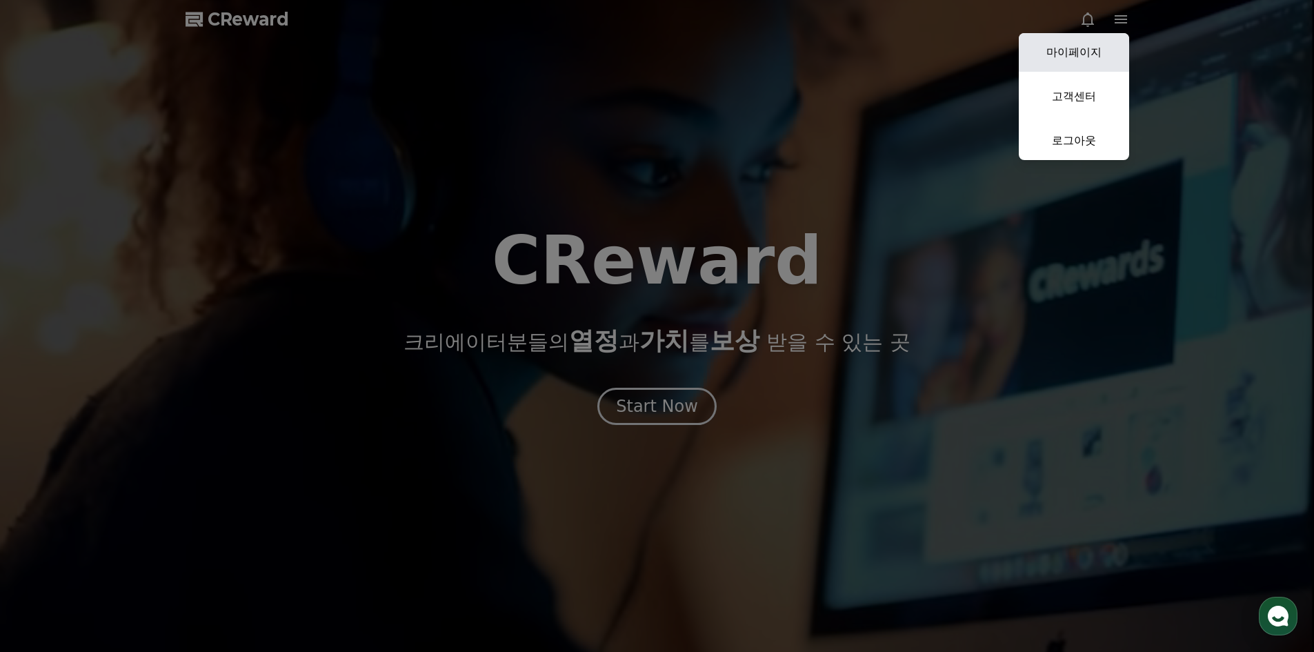
click at [1091, 45] on link "마이페이지" at bounding box center [1074, 52] width 110 height 39
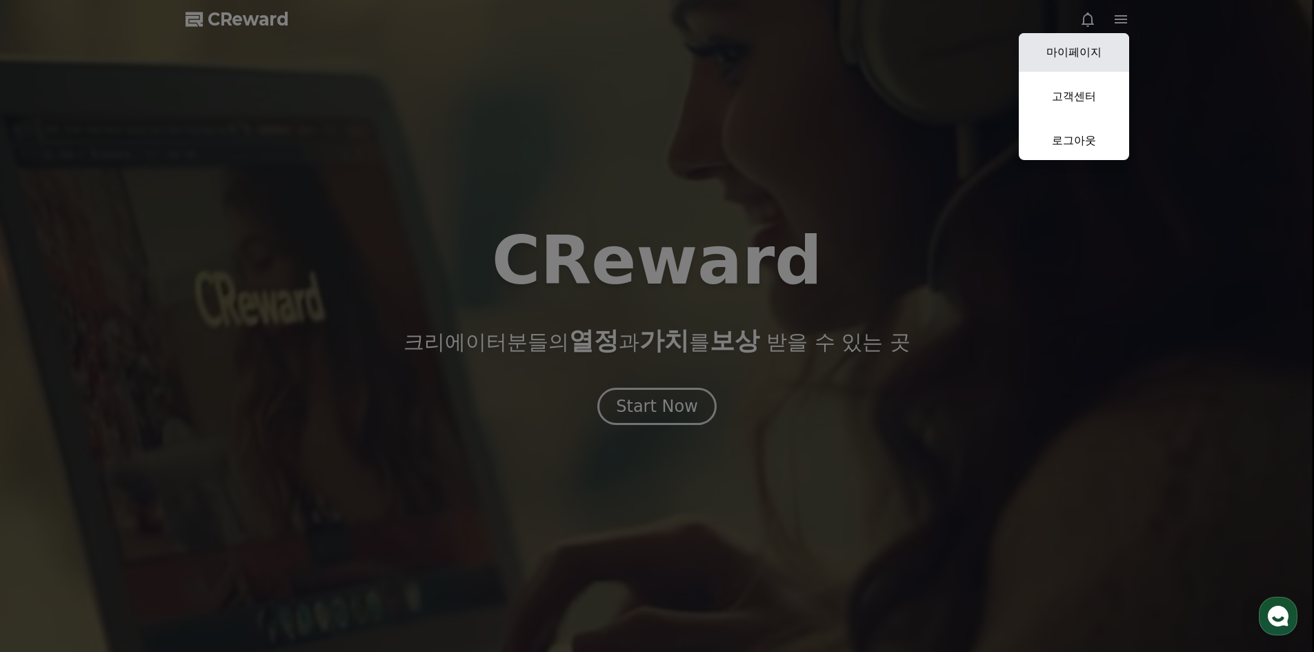
select select "**********"
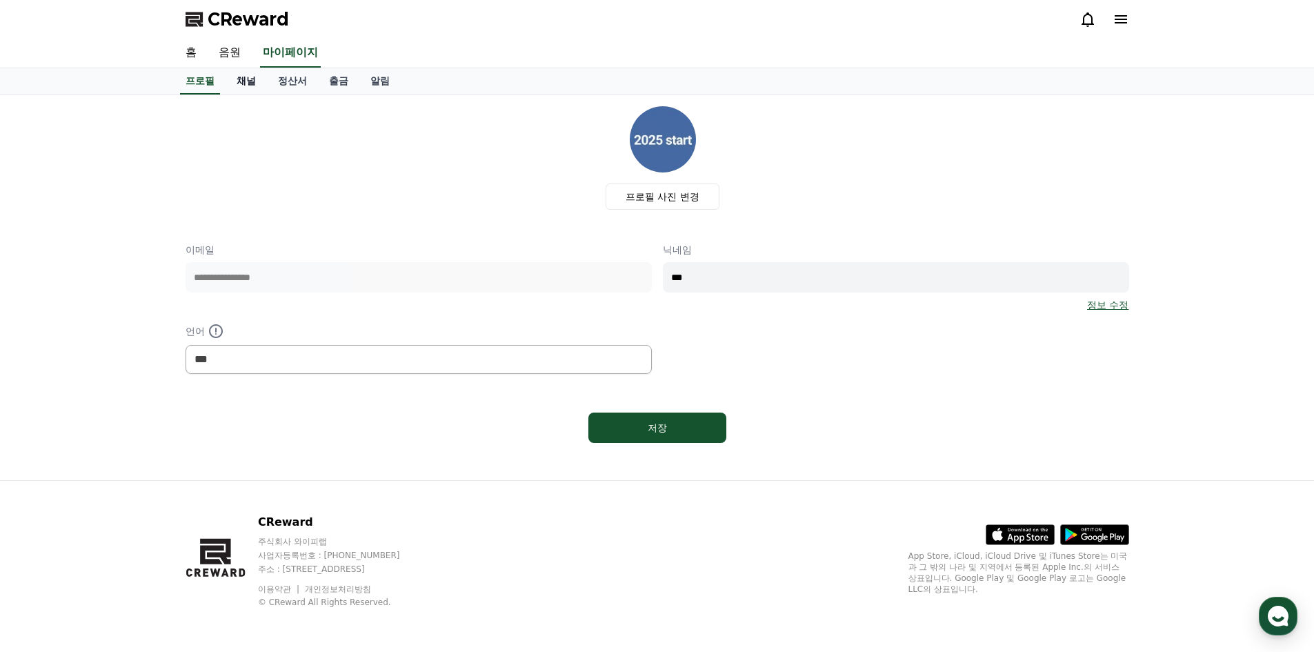
click at [241, 80] on link "채널" at bounding box center [246, 81] width 41 height 26
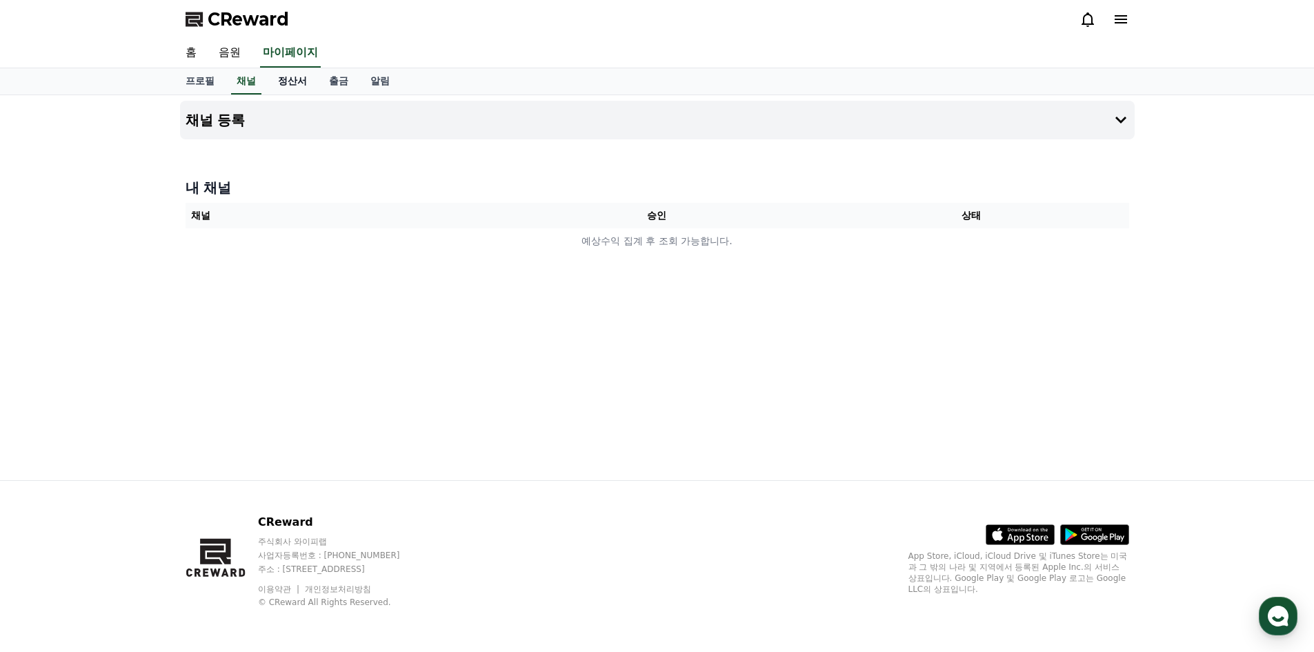
click at [287, 82] on link "정산서" at bounding box center [292, 81] width 51 height 26
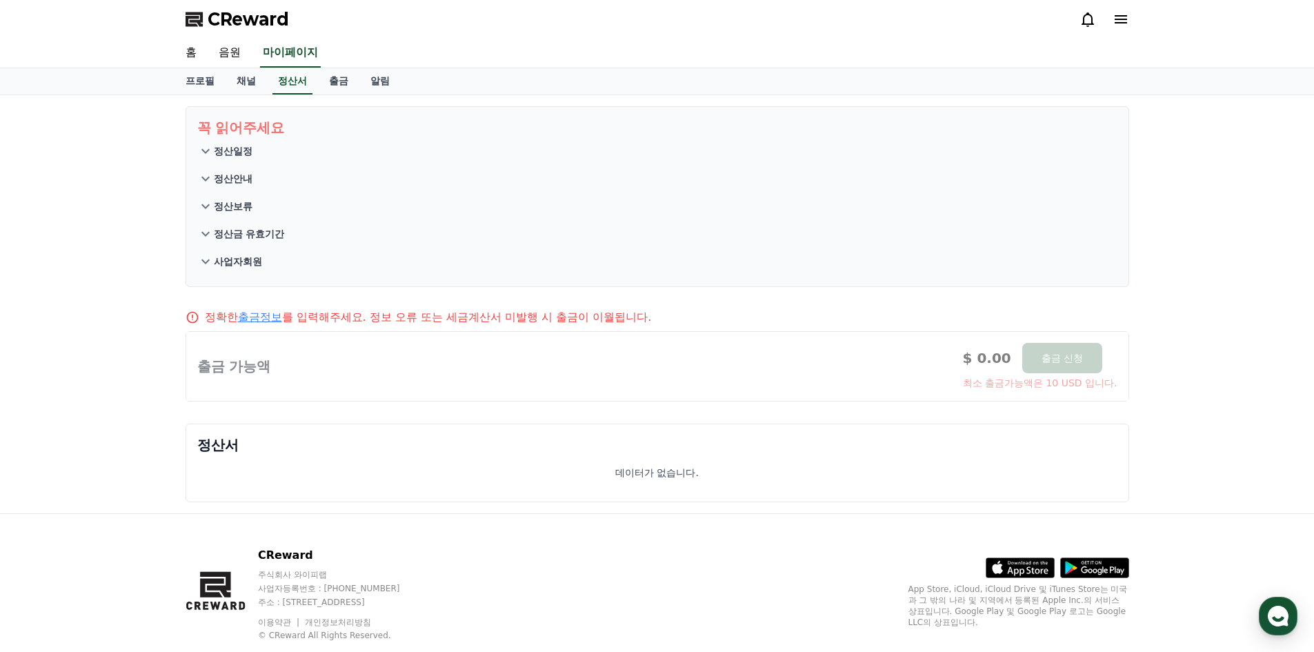
click at [220, 148] on p "정산일정" at bounding box center [233, 151] width 39 height 14
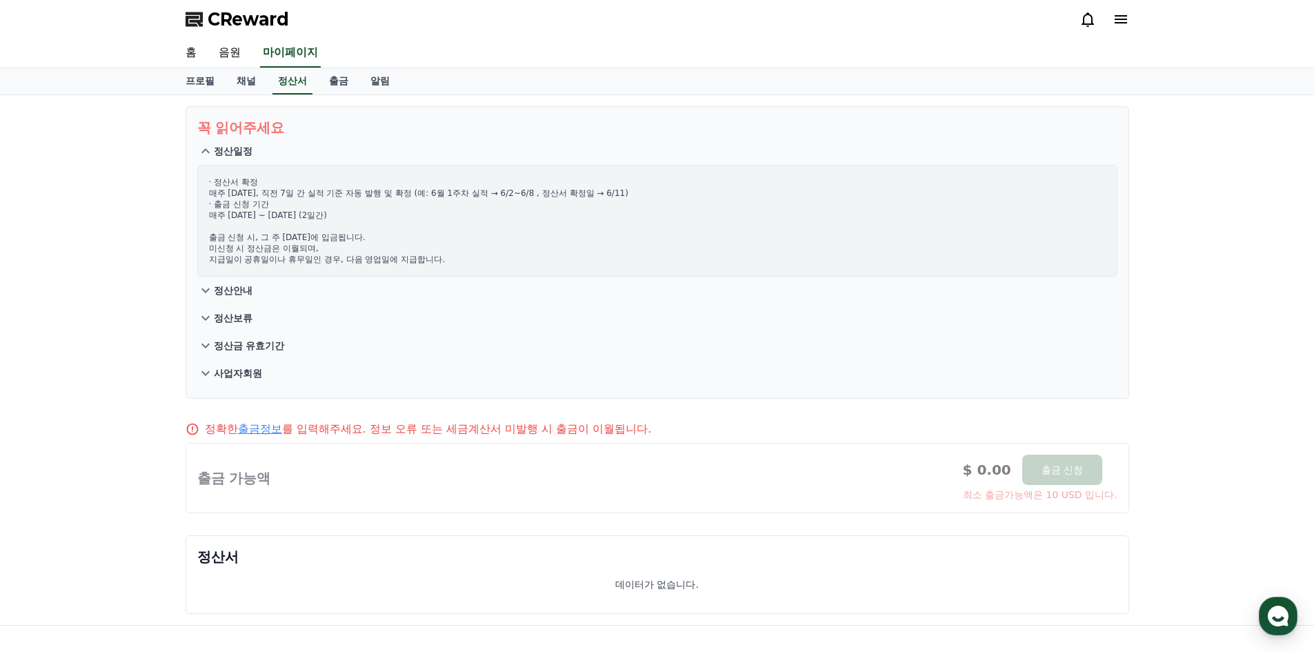
click at [237, 290] on p "정산안내" at bounding box center [233, 290] width 39 height 14
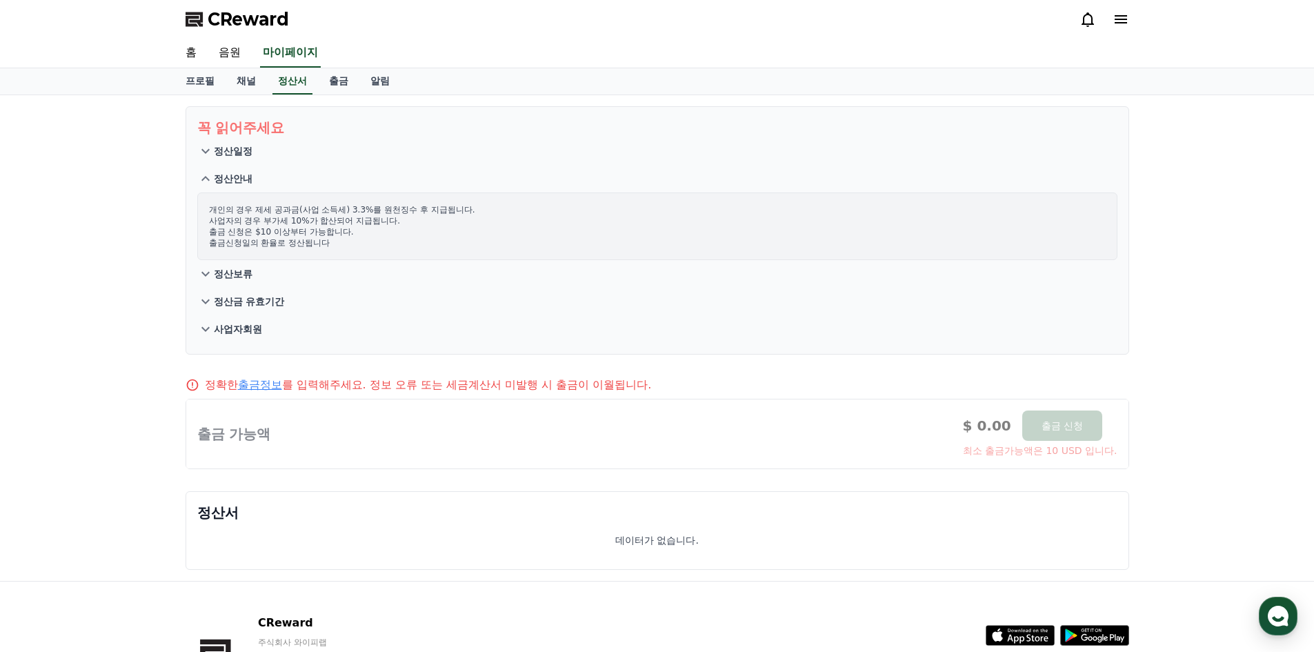
click at [207, 272] on icon at bounding box center [205, 274] width 17 height 17
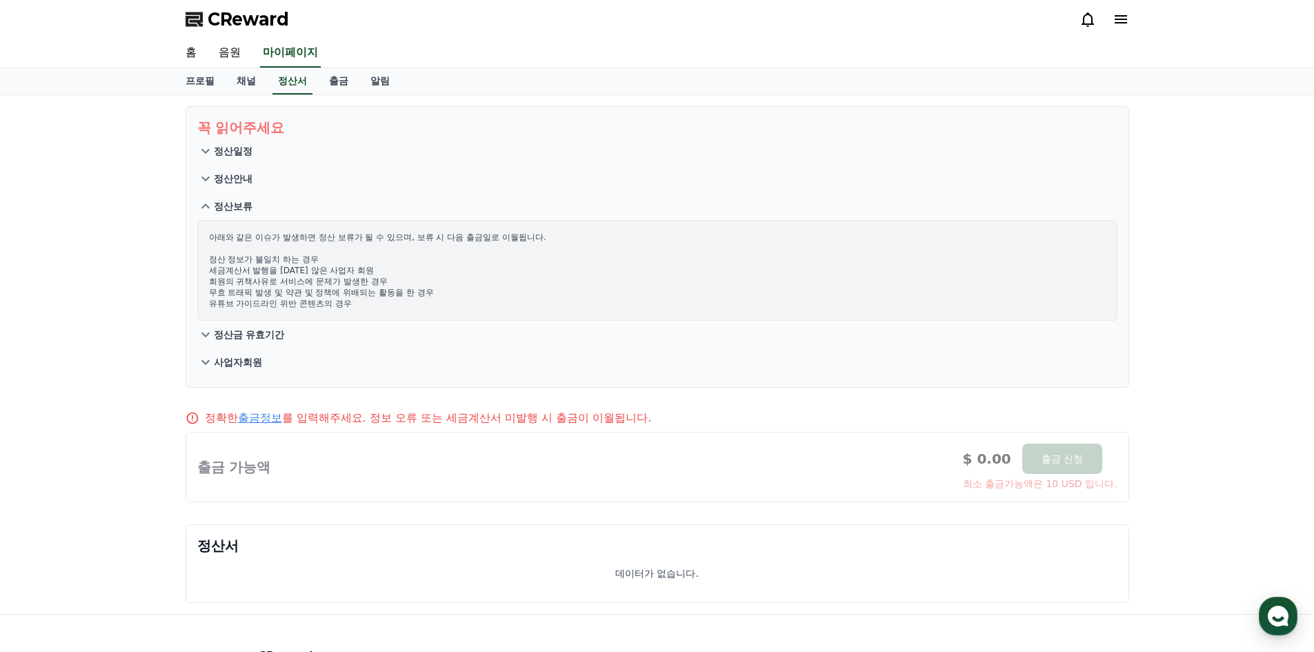
drag, startPoint x: 239, startPoint y: 302, endPoint x: 301, endPoint y: 303, distance: 61.4
click at [301, 303] on p "아래와 같은 이슈가 발생하면 정산 보류가 될 수 있으며, 보류 시 다음 출금일로 이월됩니다. 정산 정보가 불일치 하는 경우 세금계산서 발행을 …" at bounding box center [657, 270] width 897 height 77
drag, startPoint x: 246, startPoint y: 293, endPoint x: 397, endPoint y: 292, distance: 151.7
click at [397, 292] on p "아래와 같은 이슈가 발생하면 정산 보류가 될 수 있으며, 보류 시 다음 출금일로 이월됩니다. 정산 정보가 불일치 하는 경우 세금계산서 발행을 …" at bounding box center [657, 270] width 897 height 77
drag, startPoint x: 221, startPoint y: 281, endPoint x: 350, endPoint y: 281, distance: 129.7
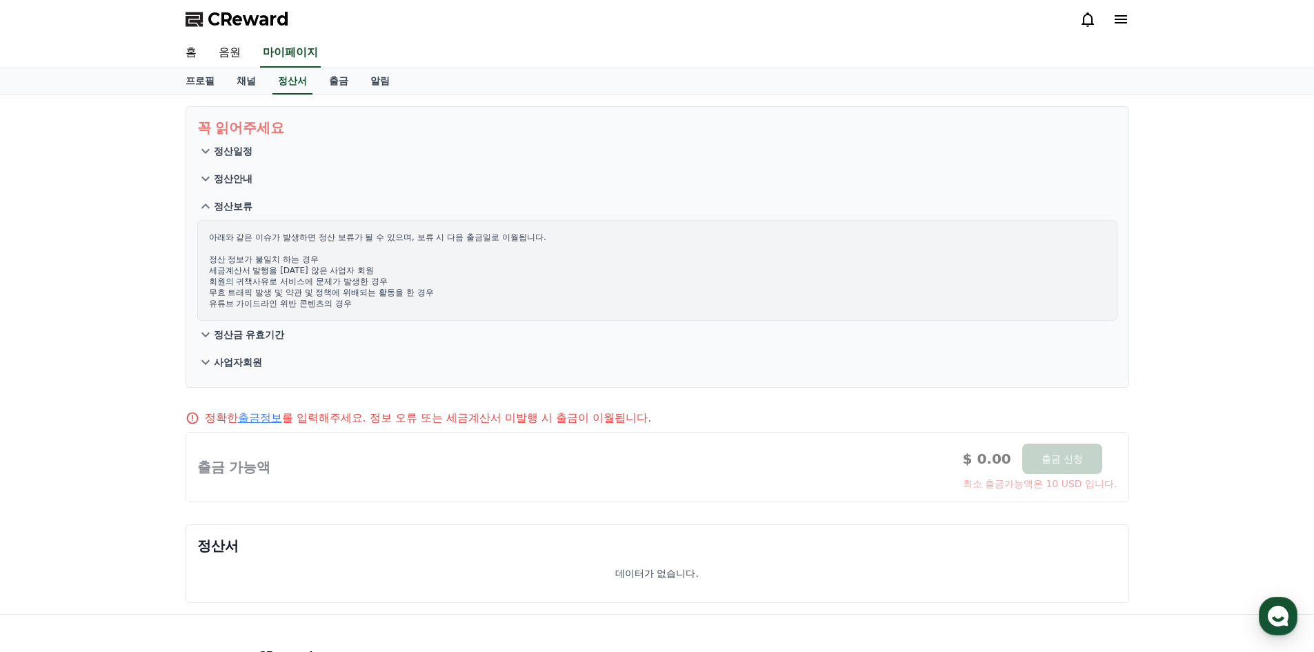
click at [350, 281] on p "아래와 같은 이슈가 발생하면 정산 보류가 될 수 있으며, 보류 시 다음 출금일로 이월됩니다. 정산 정보가 불일치 하는 경우 세금계산서 발행을 …" at bounding box center [657, 270] width 897 height 77
drag, startPoint x: 232, startPoint y: 268, endPoint x: 341, endPoint y: 270, distance: 109.0
click at [341, 270] on p "아래와 같은 이슈가 발생하면 정산 보류가 될 수 있으며, 보류 시 다음 출금일로 이월됩니다. 정산 정보가 불일치 하는 경우 세금계산서 발행을 …" at bounding box center [657, 270] width 897 height 77
click at [203, 335] on icon at bounding box center [205, 334] width 8 height 5
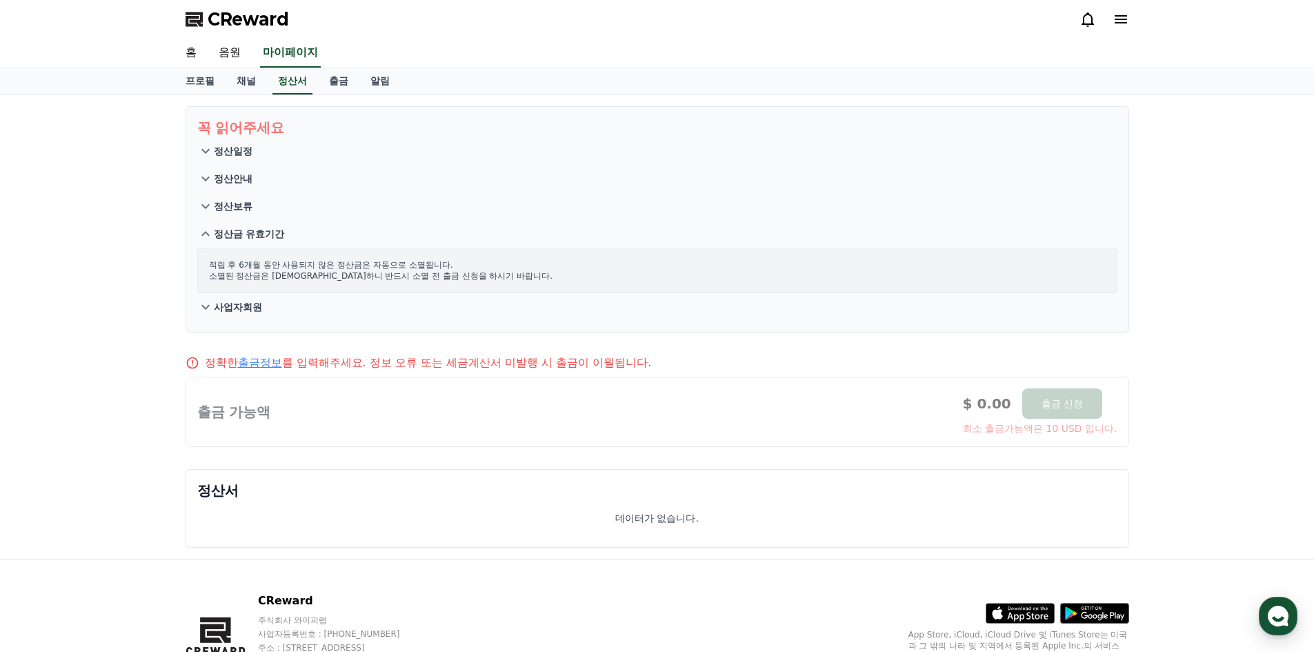
click at [201, 307] on icon at bounding box center [205, 307] width 17 height 17
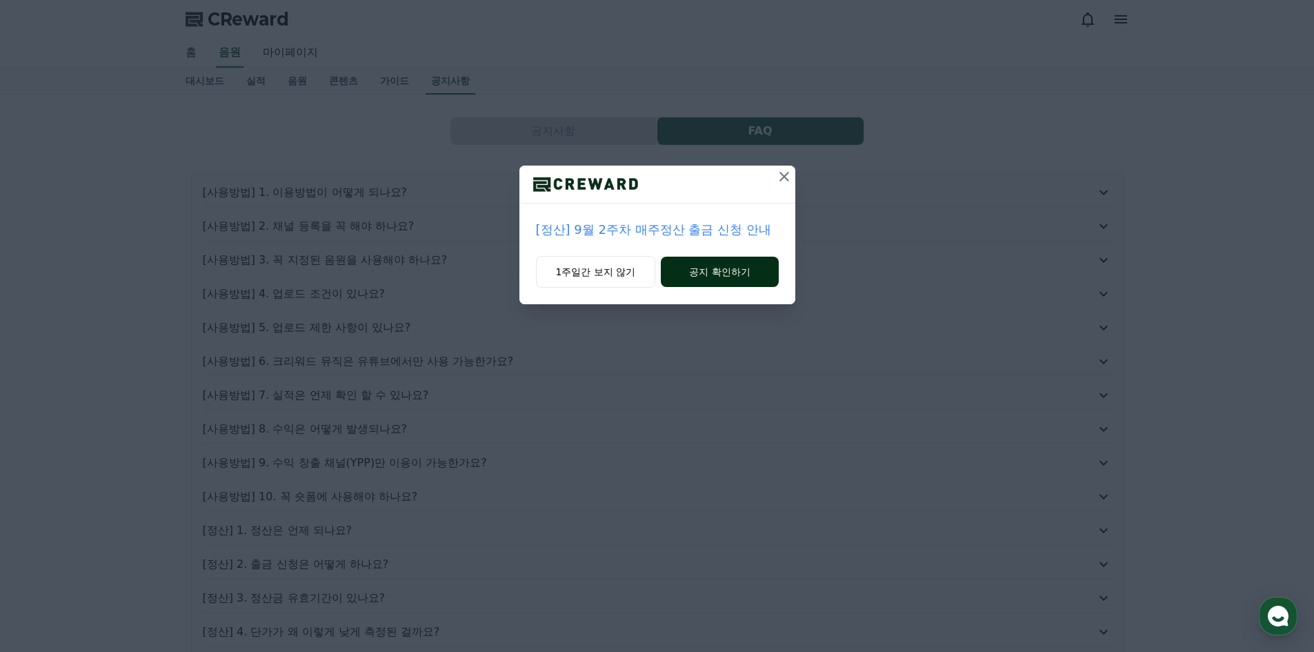
click at [713, 270] on button "공지 확인하기" at bounding box center [719, 272] width 117 height 30
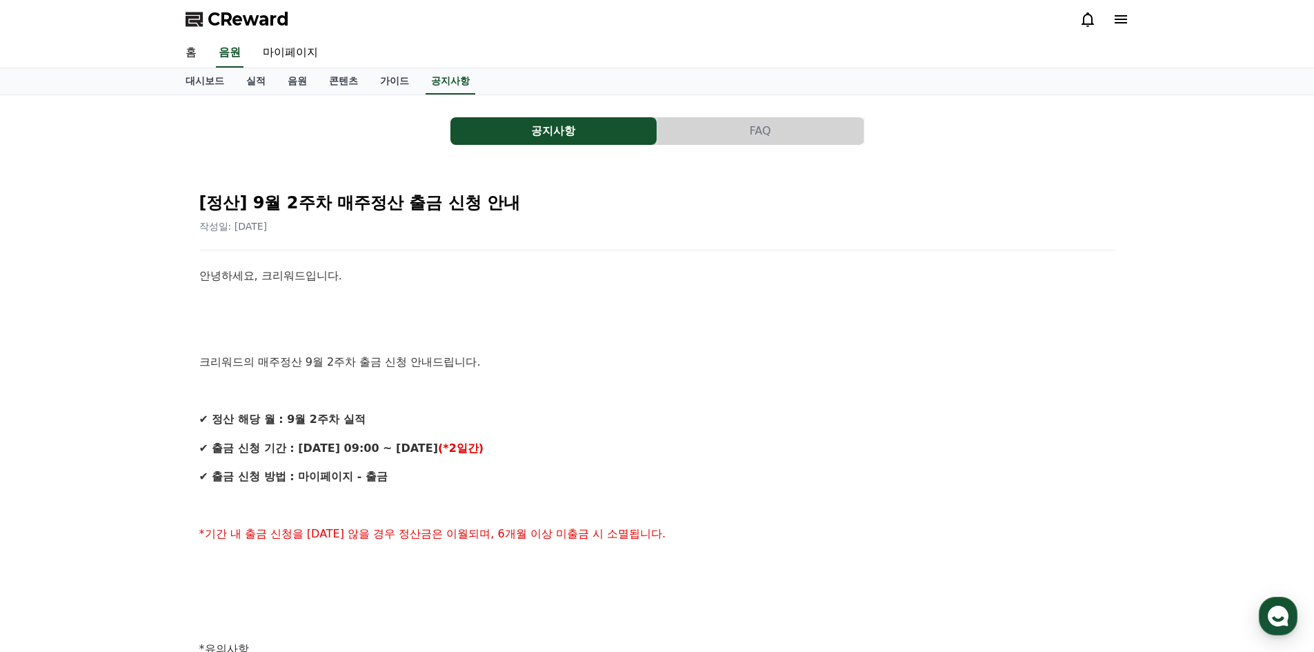
click at [729, 132] on button "FAQ" at bounding box center [760, 131] width 206 height 28
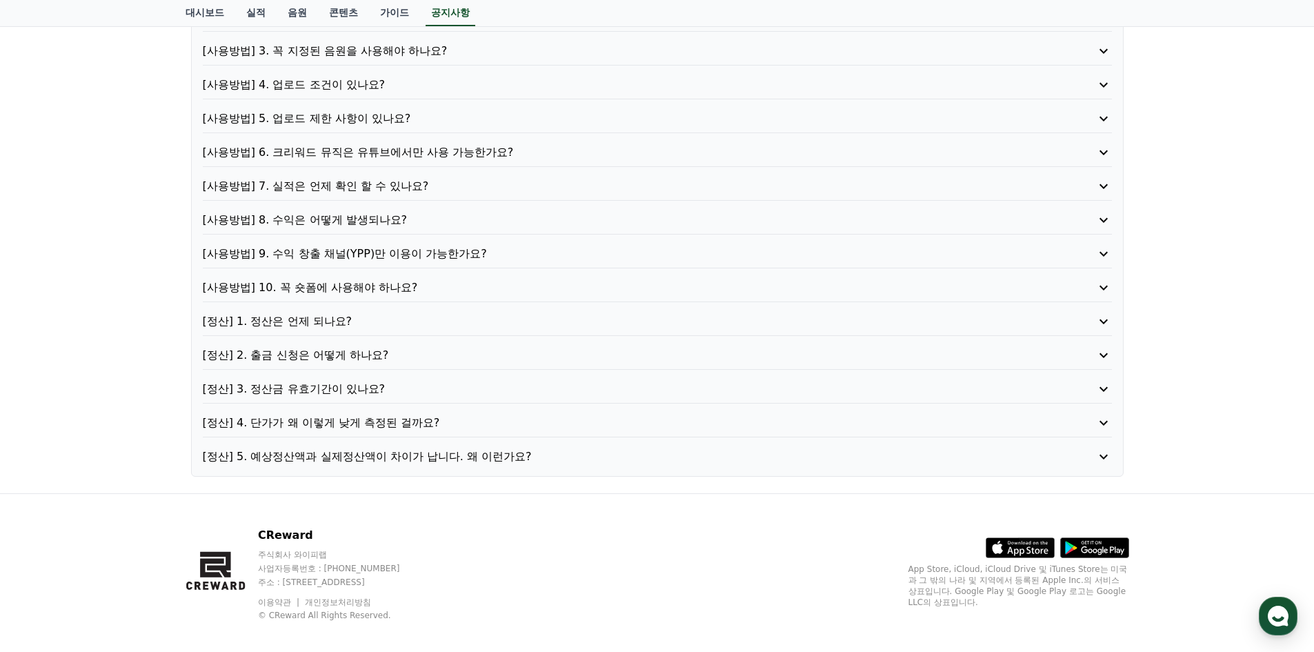
scroll to position [222, 0]
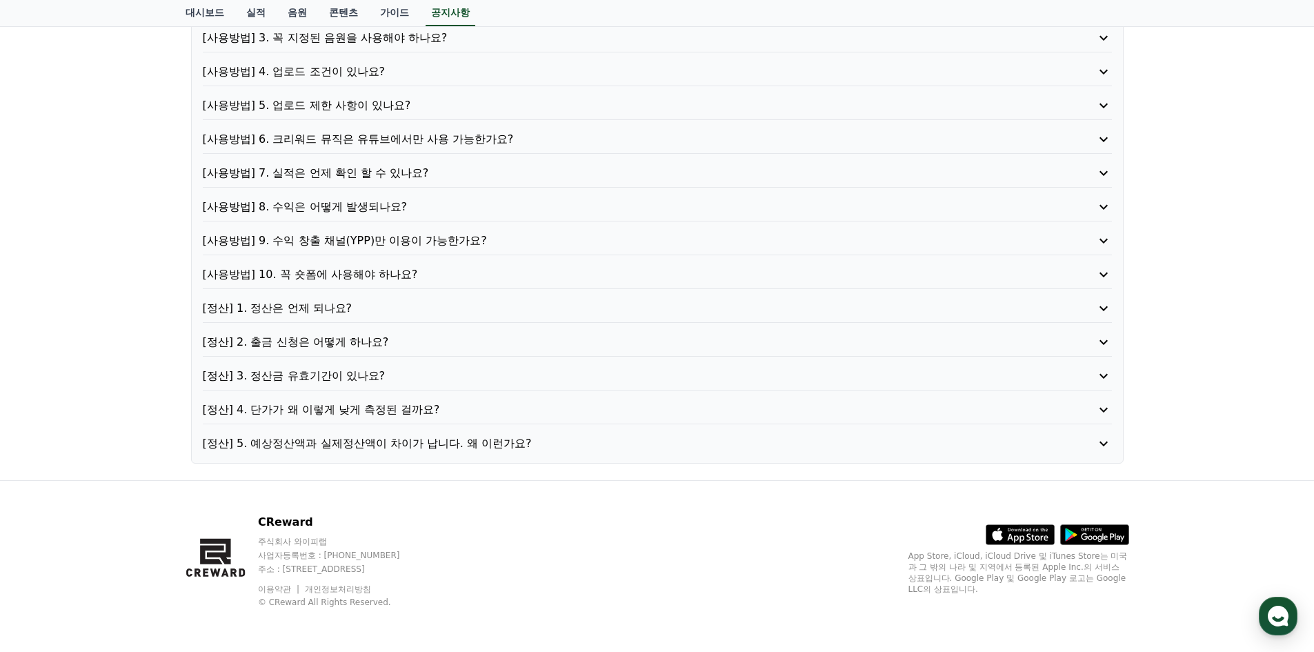
click at [485, 444] on p "[정산] 5. 예상정산액과 실제정산액이 차이가 납니다. 왜 이런가요?" at bounding box center [621, 443] width 837 height 17
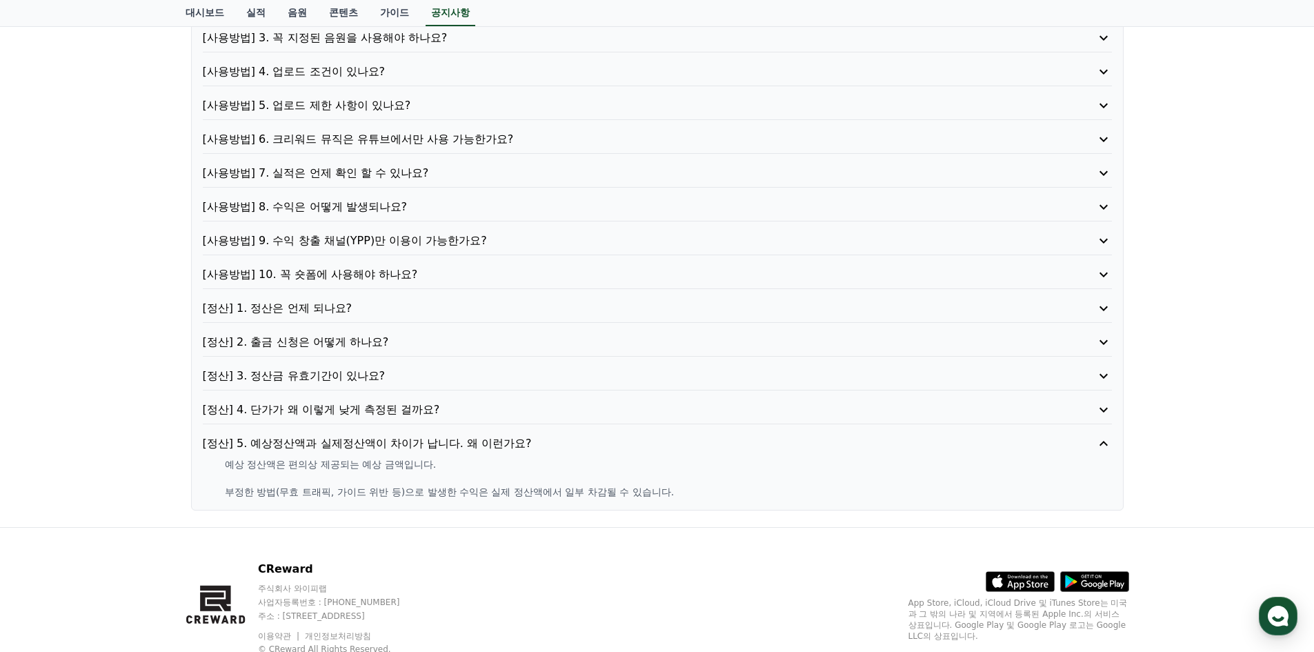
click at [385, 412] on p "[정산] 4. 단가가 왜 이렇게 낮게 측정된 걸까요?" at bounding box center [621, 409] width 837 height 17
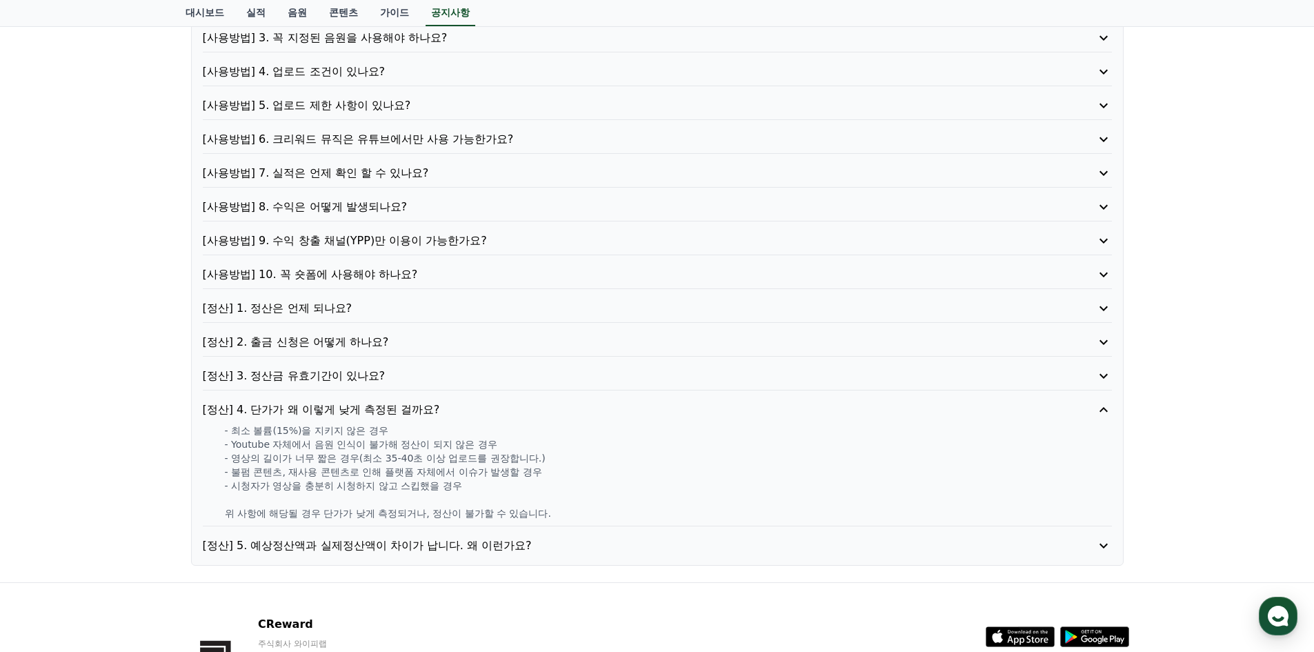
click at [333, 369] on p "[정산] 3. 정산금 유효기간이 있나요?" at bounding box center [621, 376] width 837 height 17
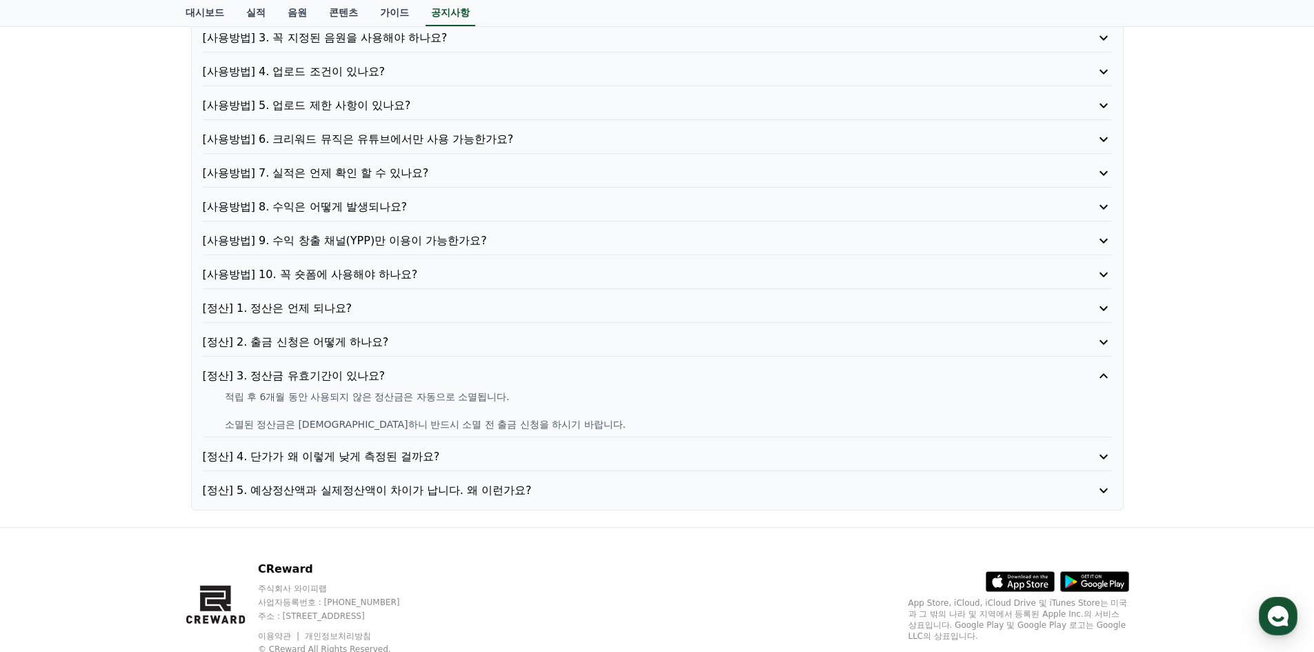
click at [306, 338] on p "[정산] 2. 출금 신청은 어떻게 하나요?" at bounding box center [621, 342] width 837 height 17
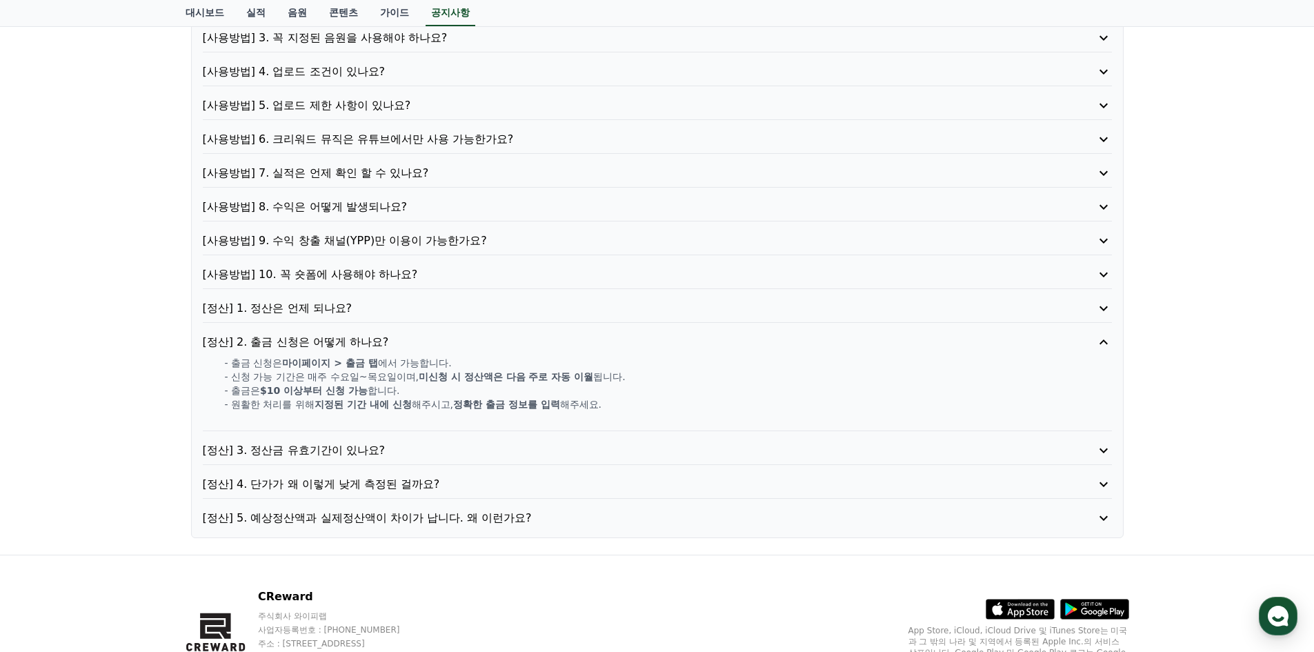
click at [292, 309] on p "[정산] 1. 정산은 언제 되나요?" at bounding box center [621, 308] width 837 height 17
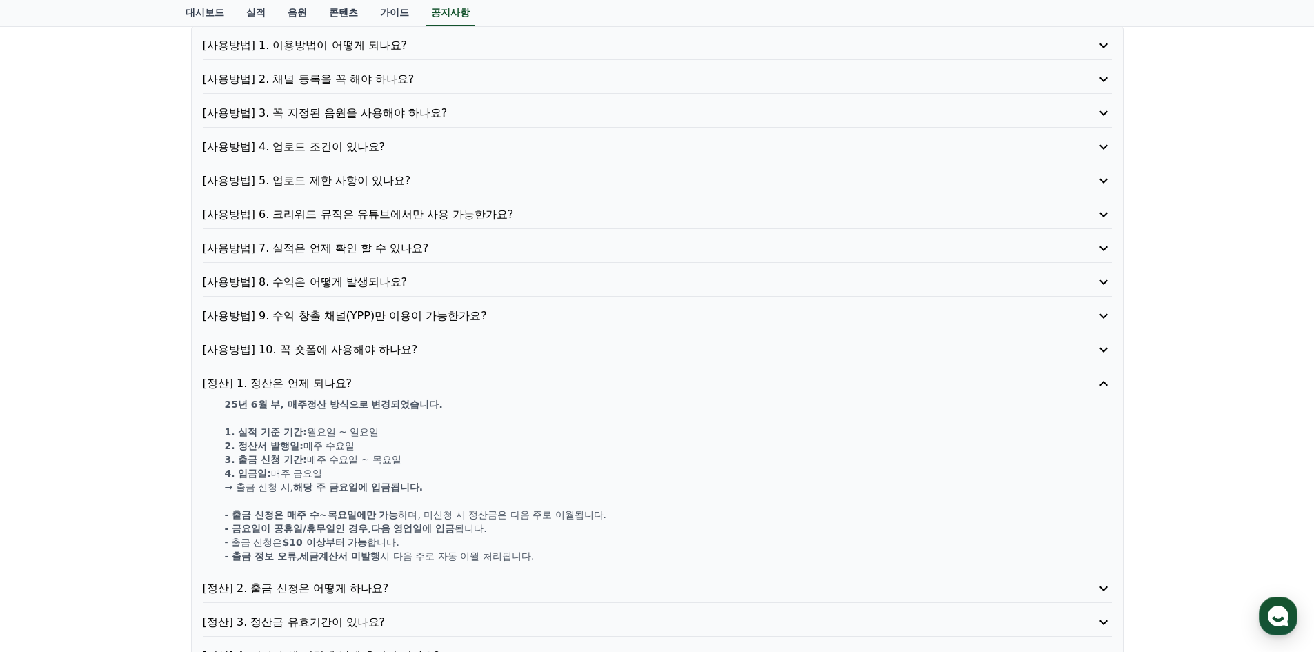
scroll to position [84, 0]
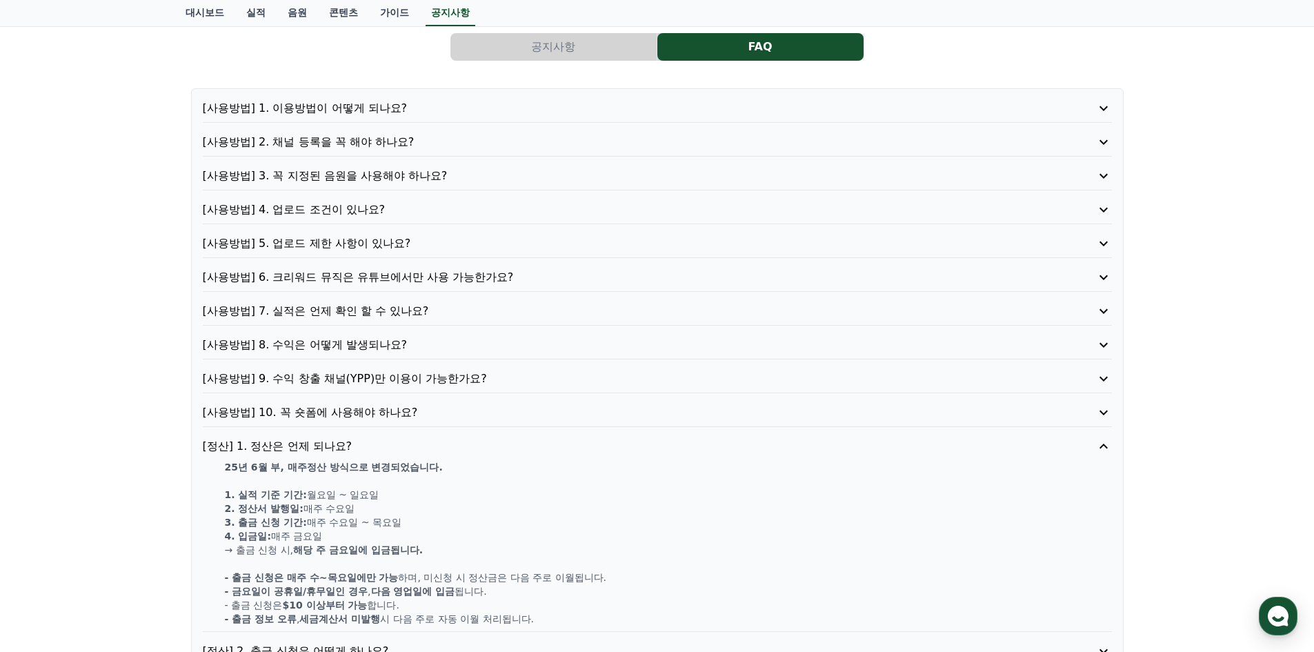
click at [342, 410] on p "[사용방법] 10. 꼭 숏폼에 사용해야 하나요?" at bounding box center [621, 412] width 837 height 17
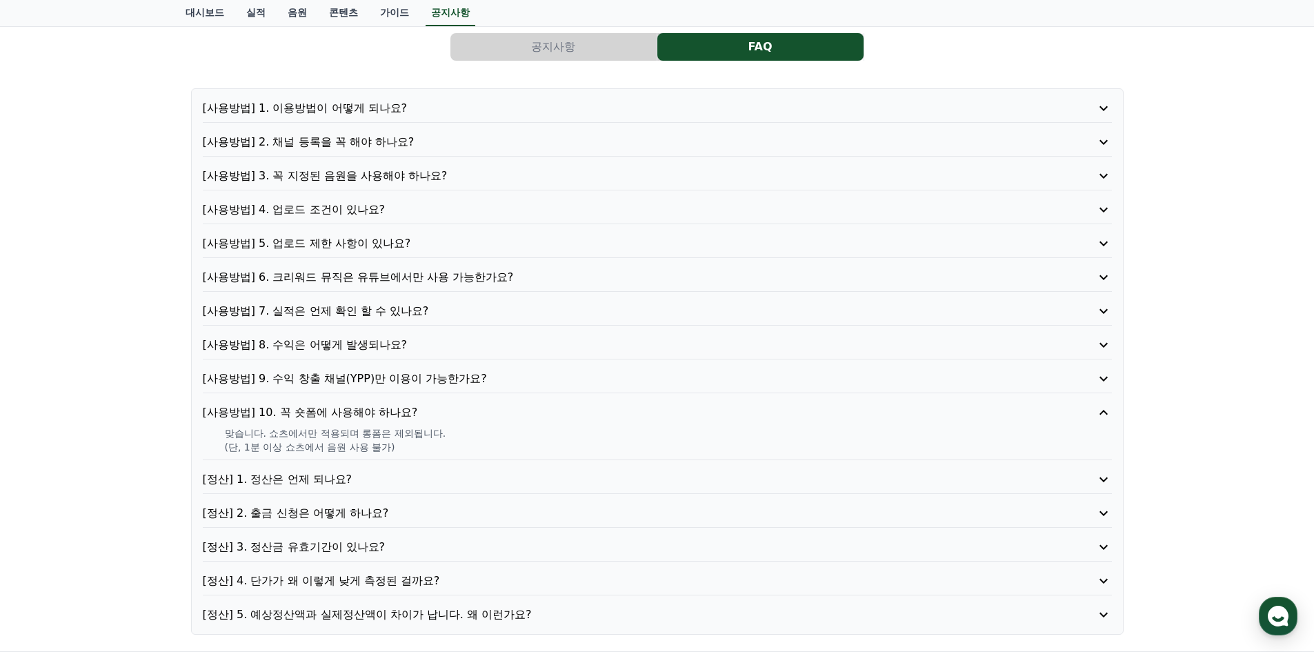
click at [359, 375] on p "[사용방법] 9. 수익 창출 채널(YPP)만 이용이 가능한가요?" at bounding box center [621, 378] width 837 height 17
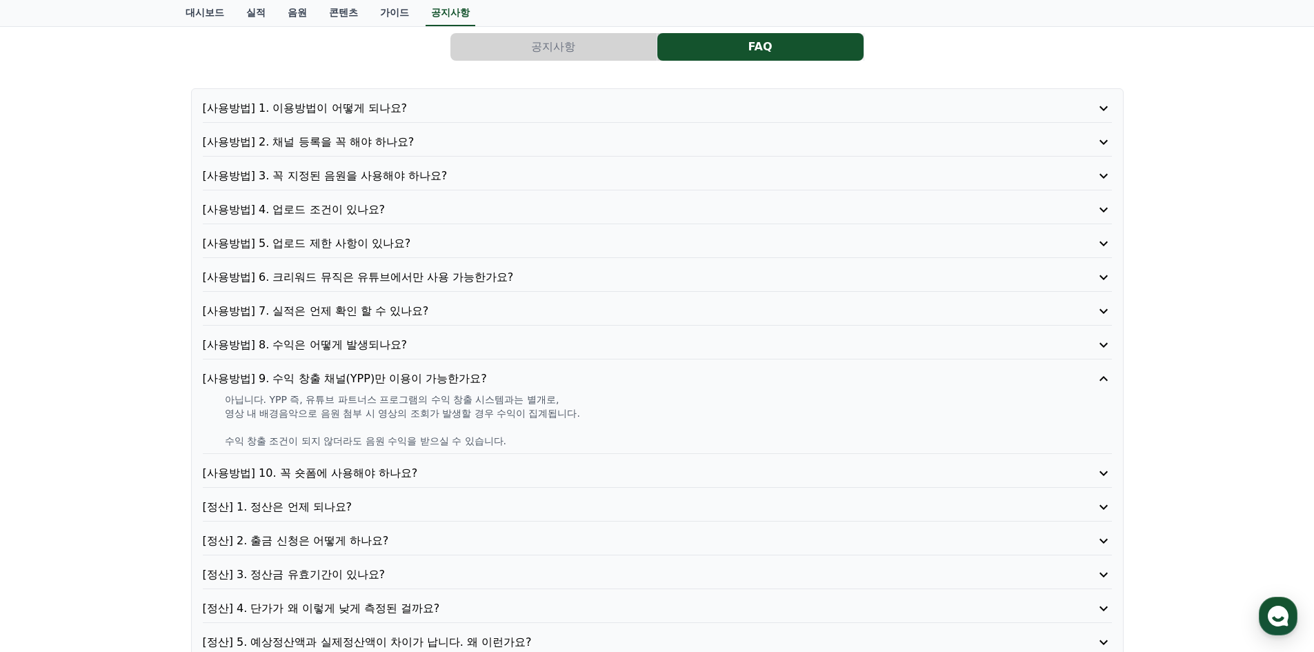
click at [361, 343] on p "[사용방법] 8. 수익은 어떻게 발생되나요?" at bounding box center [621, 345] width 837 height 17
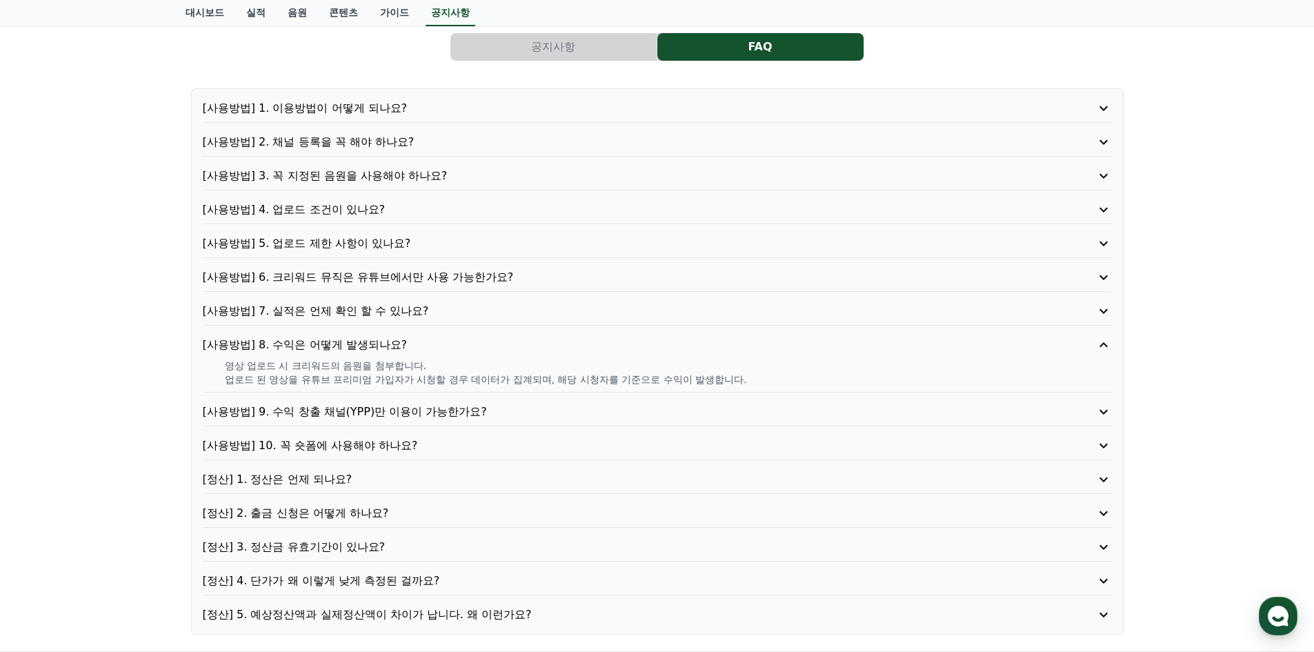
click at [335, 306] on p "[사용방법] 7. 실적은 언제 확인 할 수 있나요?" at bounding box center [621, 311] width 837 height 17
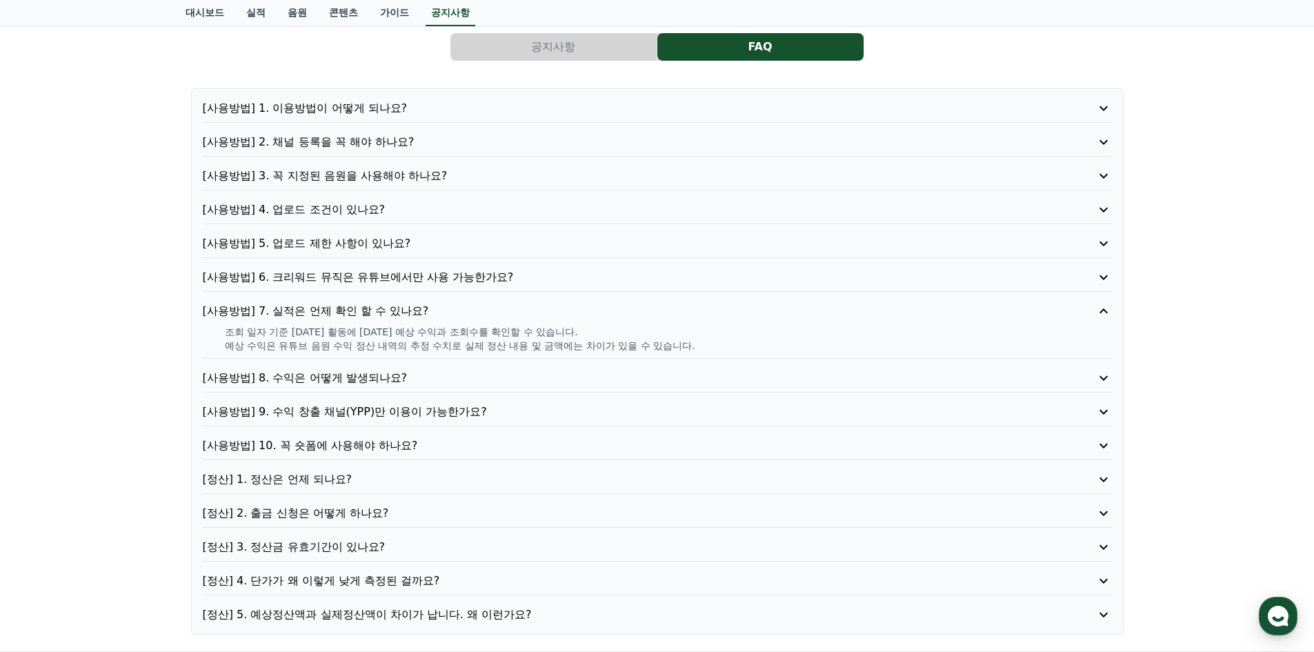
click at [359, 278] on p "[사용방법] 6. 크리워드 뮤직은 유튜브에서만 사용 가능한가요?" at bounding box center [621, 277] width 837 height 17
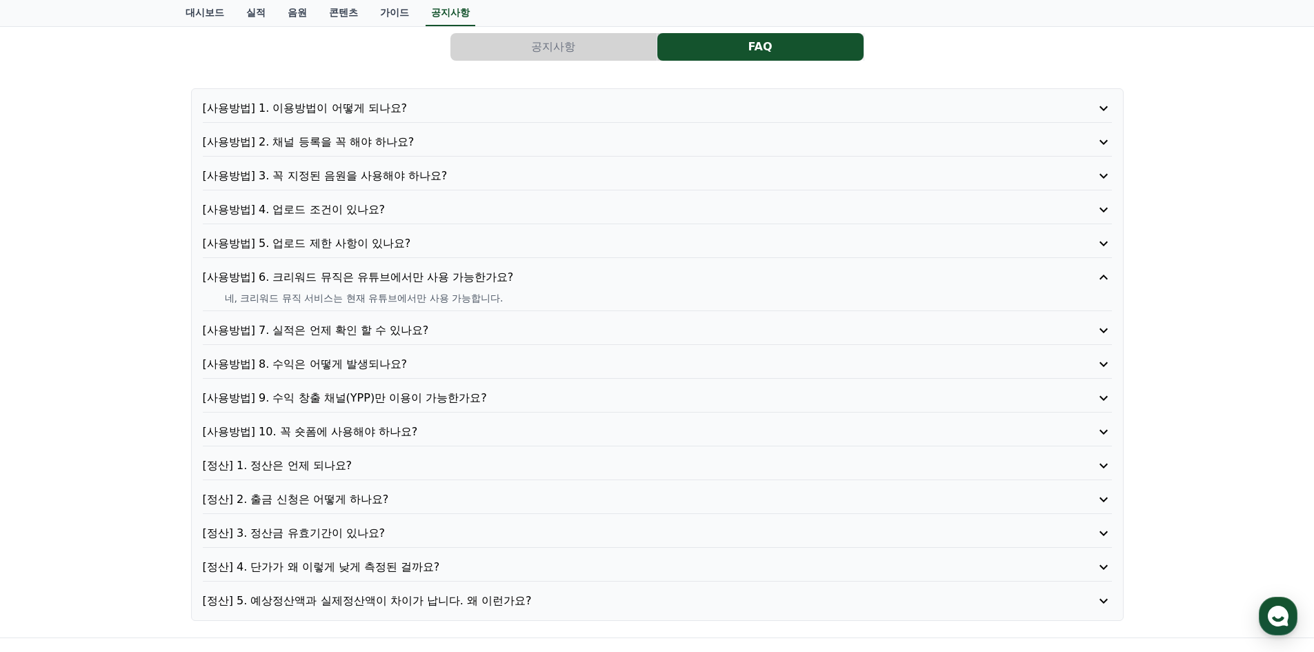
click at [333, 241] on p "[사용방법] 5. 업로드 제한 사항이 있나요?" at bounding box center [621, 243] width 837 height 17
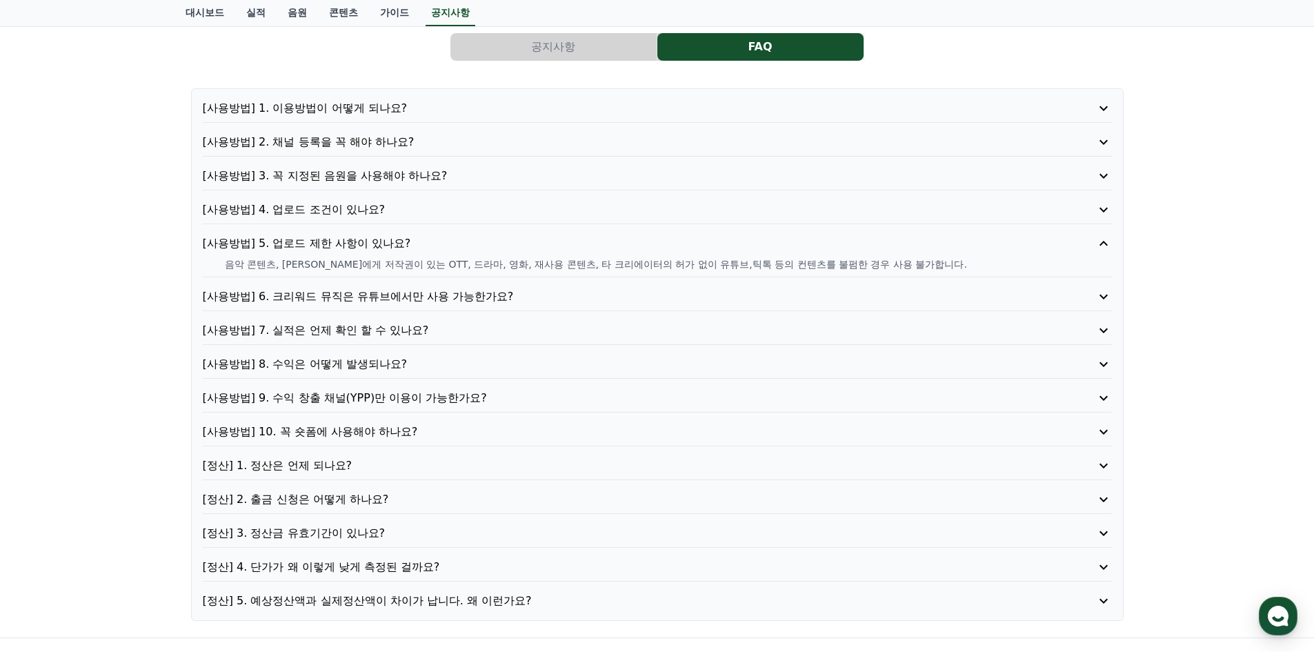
click at [328, 207] on p "[사용방법] 4. 업로드 조건이 있나요?" at bounding box center [621, 209] width 837 height 17
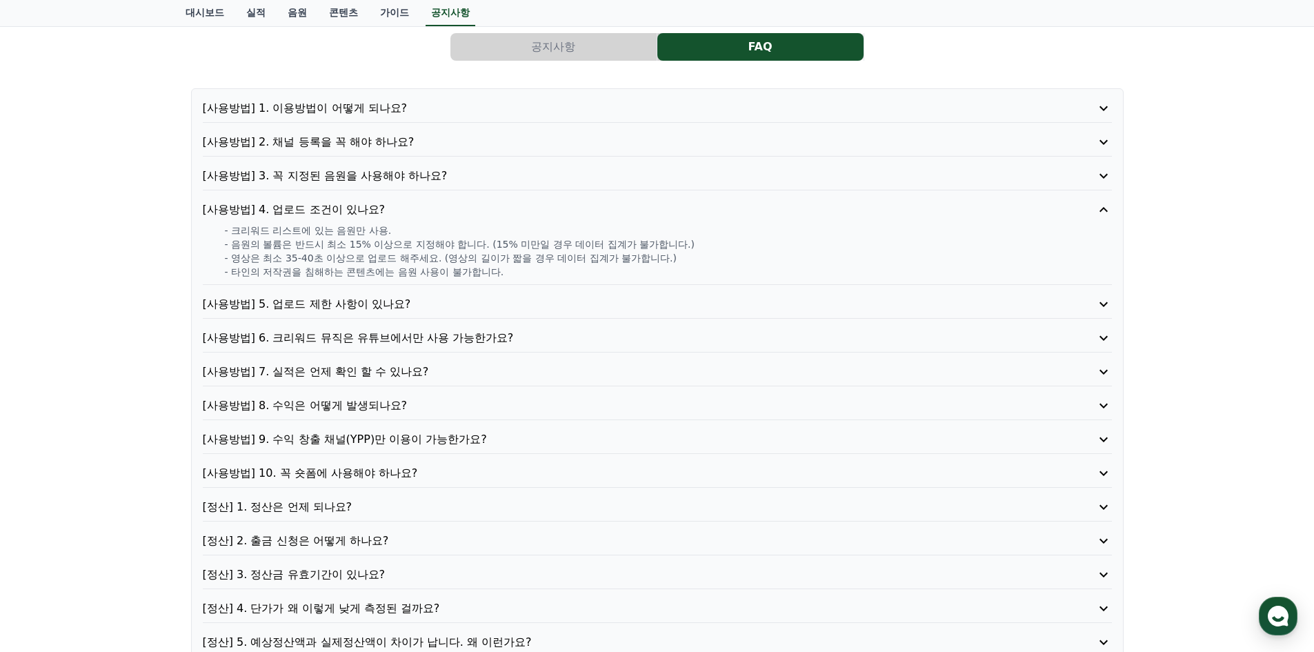
click at [321, 305] on p "[사용방법] 5. 업로드 제한 사항이 있나요?" at bounding box center [621, 304] width 837 height 17
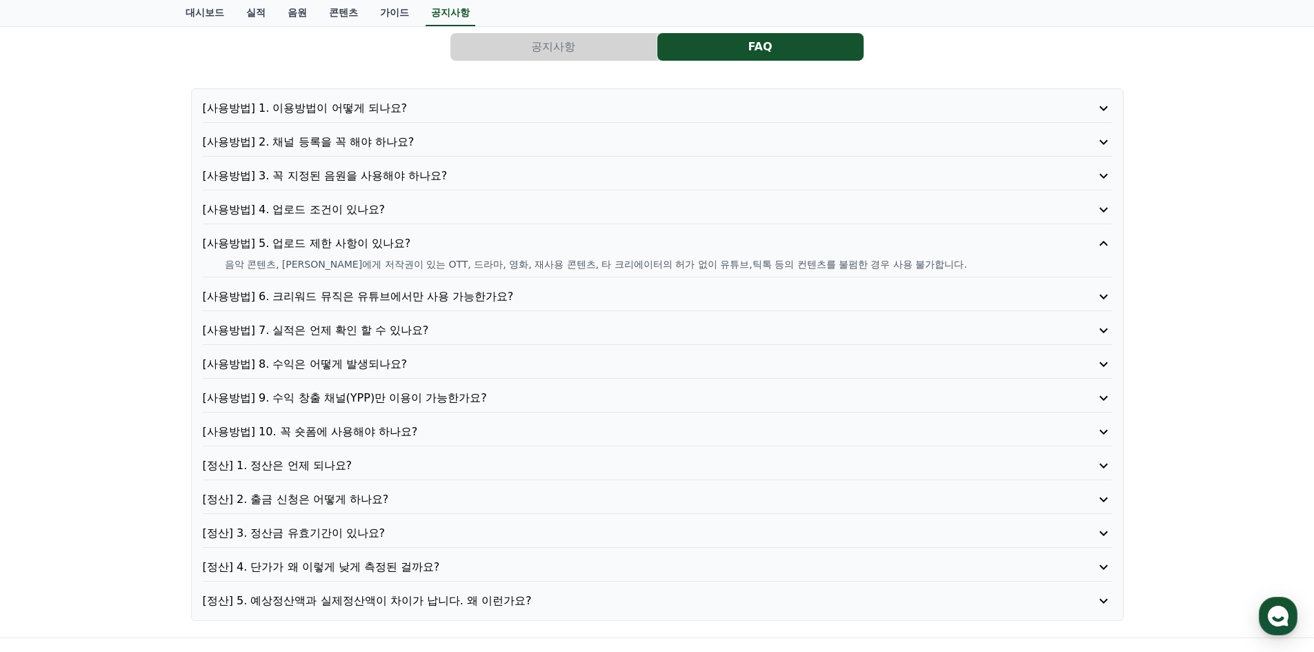
drag, startPoint x: 282, startPoint y: 263, endPoint x: 404, endPoint y: 266, distance: 122.1
click at [404, 266] on p "음악 콘텐츠, [PERSON_NAME]에게 저작권이 있는 OTT, 드라마, 영화, 재사용 콘텐츠, 타 크리에이터의 허가 없이 유튜브,틱톡 등의…" at bounding box center [668, 264] width 887 height 14
drag, startPoint x: 411, startPoint y: 261, endPoint x: 535, endPoint y: 268, distance: 123.6
click at [535, 268] on p "음악 콘텐츠, [PERSON_NAME]에게 저작권이 있는 OTT, 드라마, 영화, 재사용 콘텐츠, 타 크리에이터의 허가 없이 유튜브,틱톡 등의…" at bounding box center [668, 264] width 887 height 14
click at [606, 263] on p "음악 콘텐츠, [PERSON_NAME]에게 저작권이 있는 OTT, 드라마, 영화, 재사용 콘텐츠, 타 크리에이터의 허가 없이 유튜브,틱톡 등의…" at bounding box center [668, 264] width 887 height 14
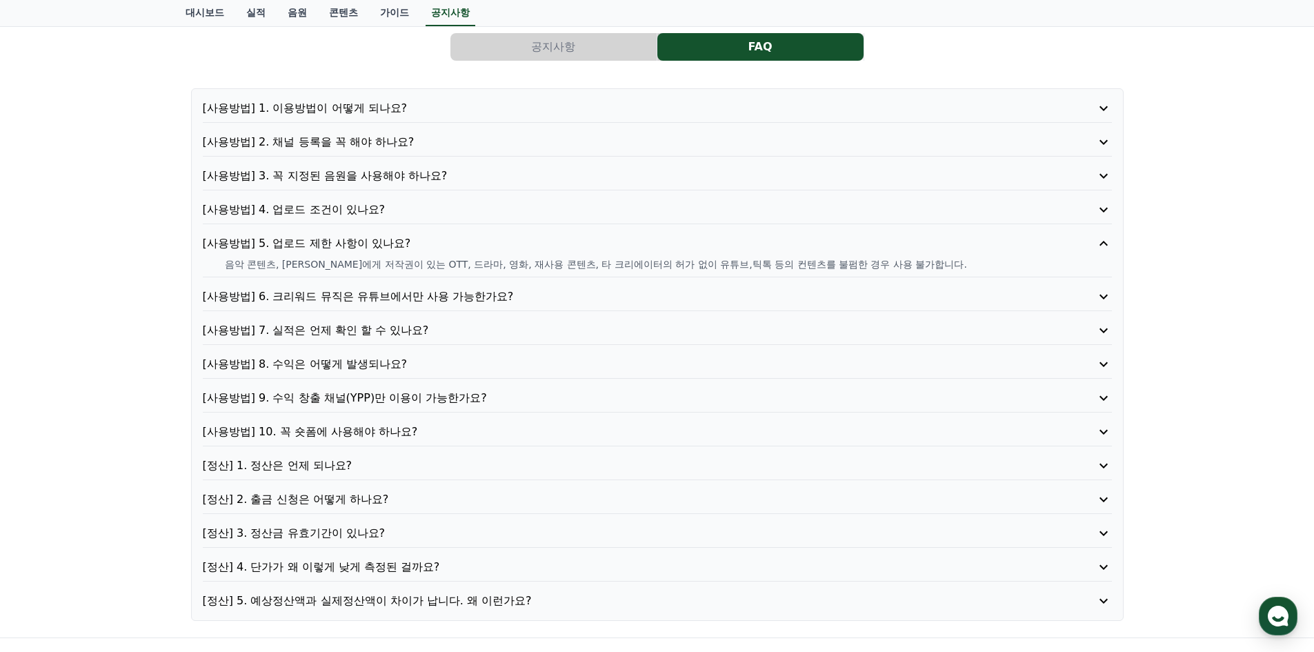
click at [362, 171] on p "[사용방법] 3. 꼭 지정된 음원을 사용해야 하나요?" at bounding box center [621, 176] width 837 height 17
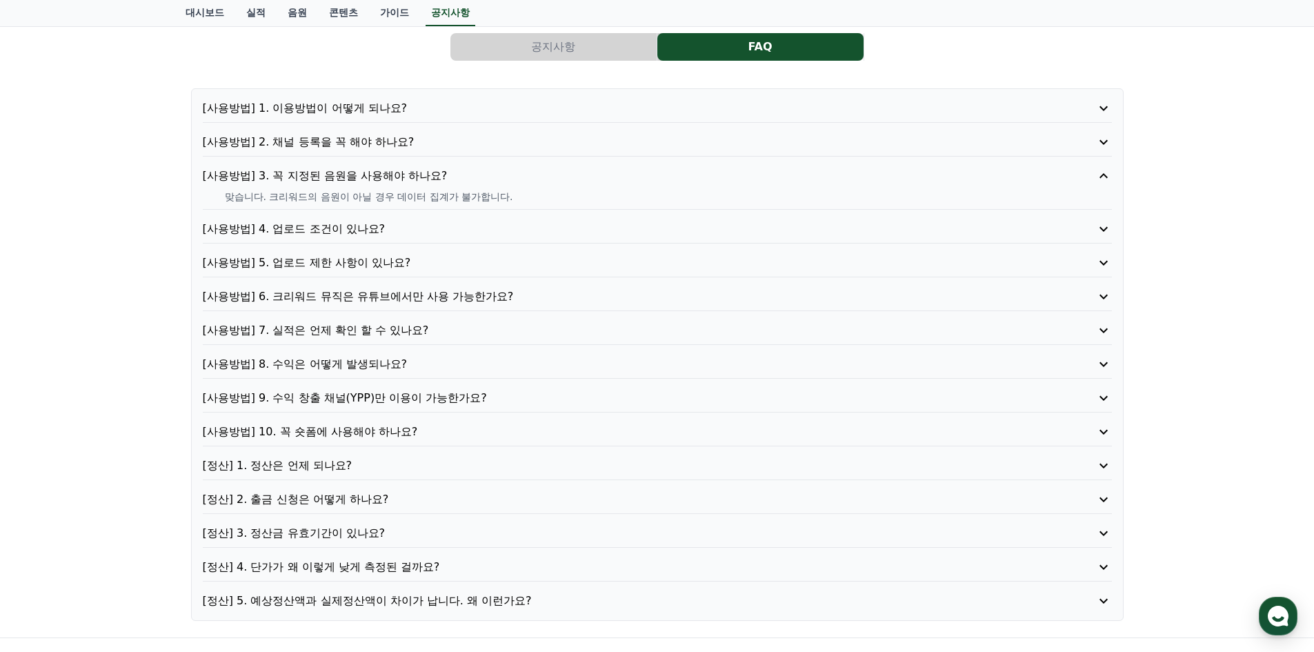
drag, startPoint x: 265, startPoint y: 197, endPoint x: 429, endPoint y: 206, distance: 164.4
click at [429, 206] on div "[사용방법] 3. 꼭 지정된 음원을 사용해야 하나요? 맞습니다. 크리워드의 음원이 아닐 경우 데이터 집계가 불가합니다." at bounding box center [657, 189] width 909 height 42
click at [465, 199] on p "맞습니다. 크리워드의 음원이 아닐 경우 데이터 집계가 불가합니다." at bounding box center [668, 197] width 887 height 14
click at [346, 141] on p "[사용방법] 2. 채널 등록을 꼭 해야 하나요?" at bounding box center [621, 142] width 837 height 17
click at [339, 107] on p "[사용방법] 1. 이용방법이 어떻게 되나요?" at bounding box center [621, 108] width 837 height 17
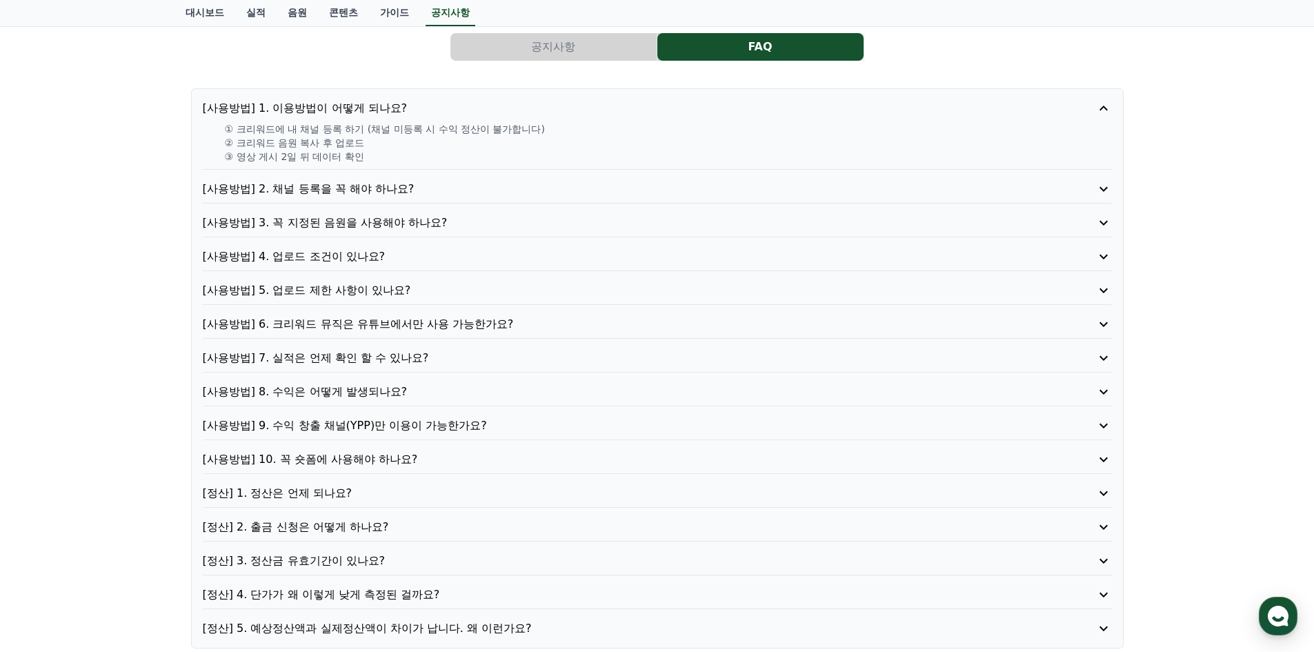
click at [341, 251] on p "[사용방법] 4. 업로드 조건이 있나요?" at bounding box center [621, 256] width 837 height 17
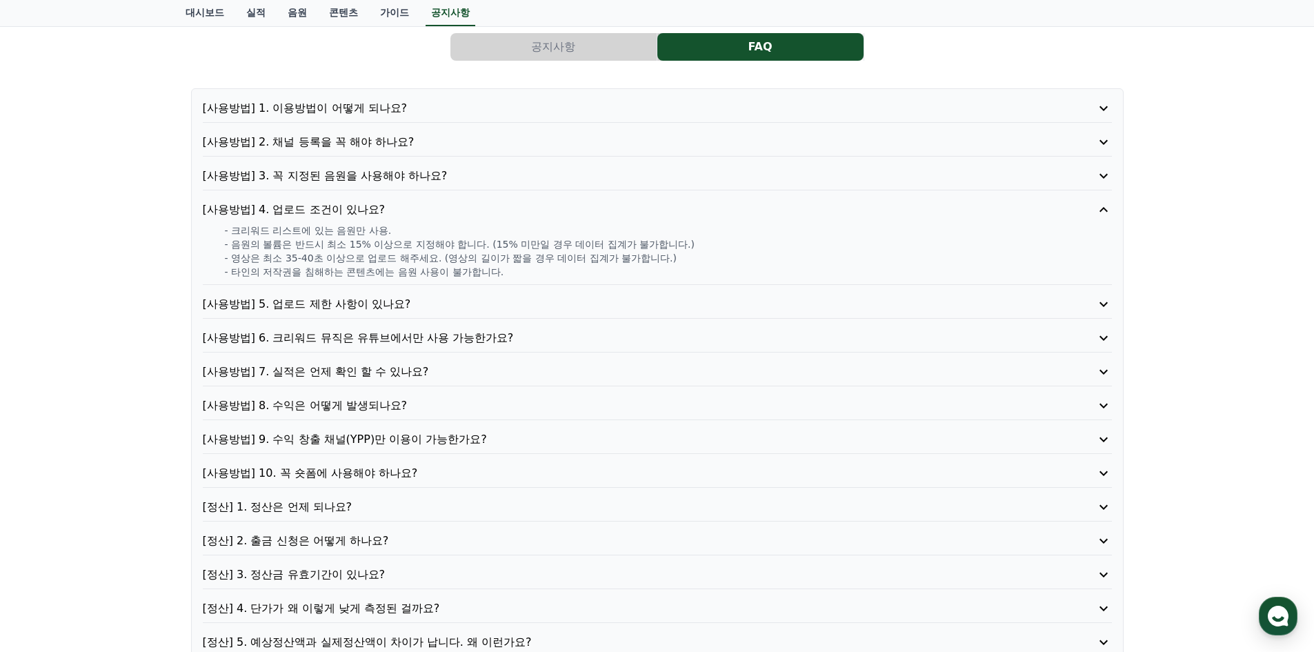
click at [338, 306] on p "[사용방법] 5. 업로드 제한 사항이 있나요?" at bounding box center [621, 304] width 837 height 17
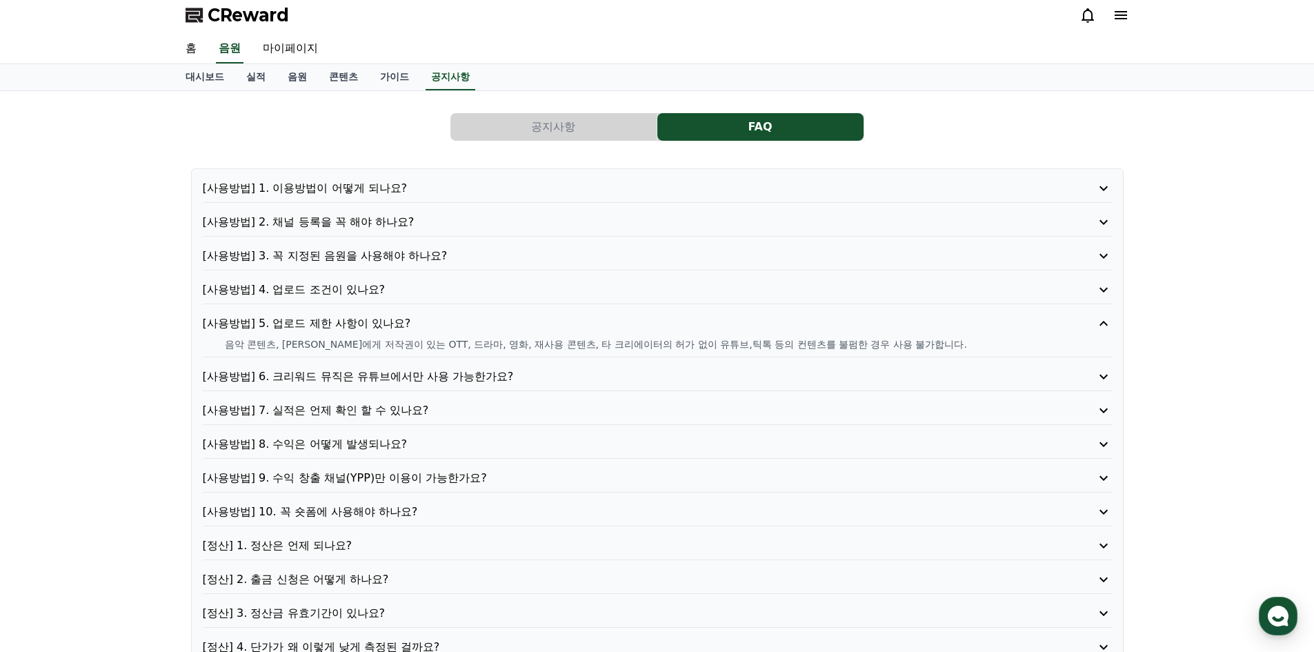
scroll to position [0, 0]
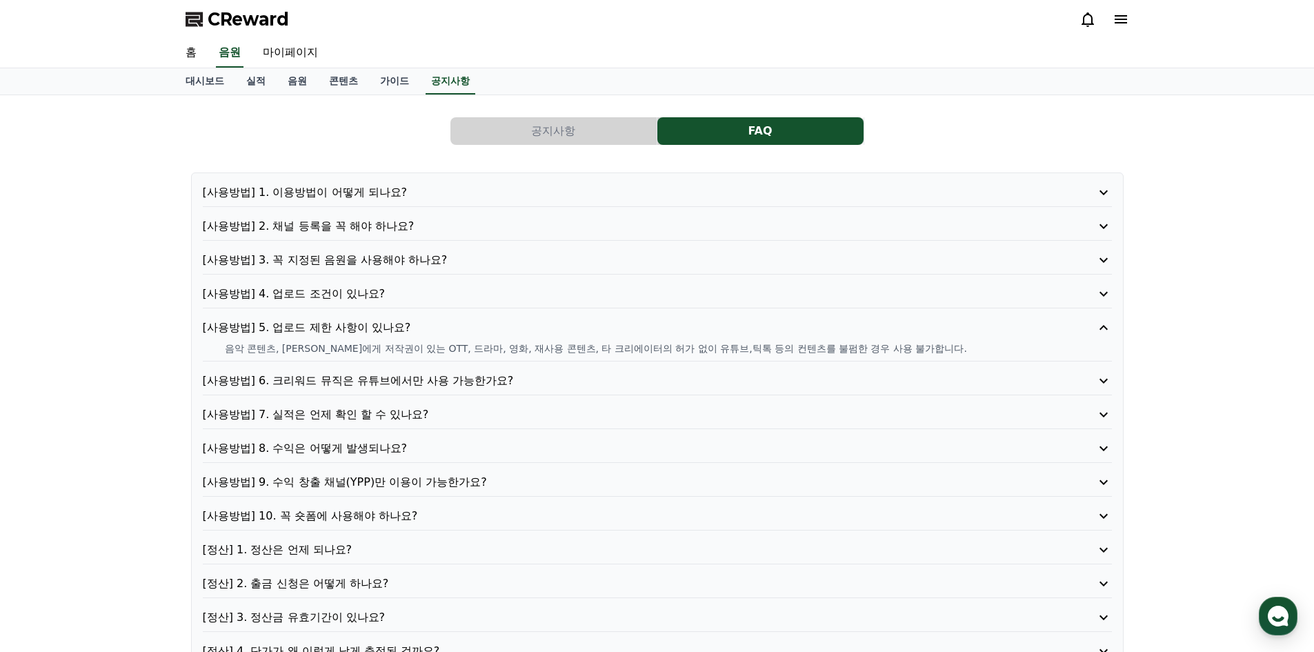
click at [1118, 24] on icon at bounding box center [1120, 19] width 17 height 17
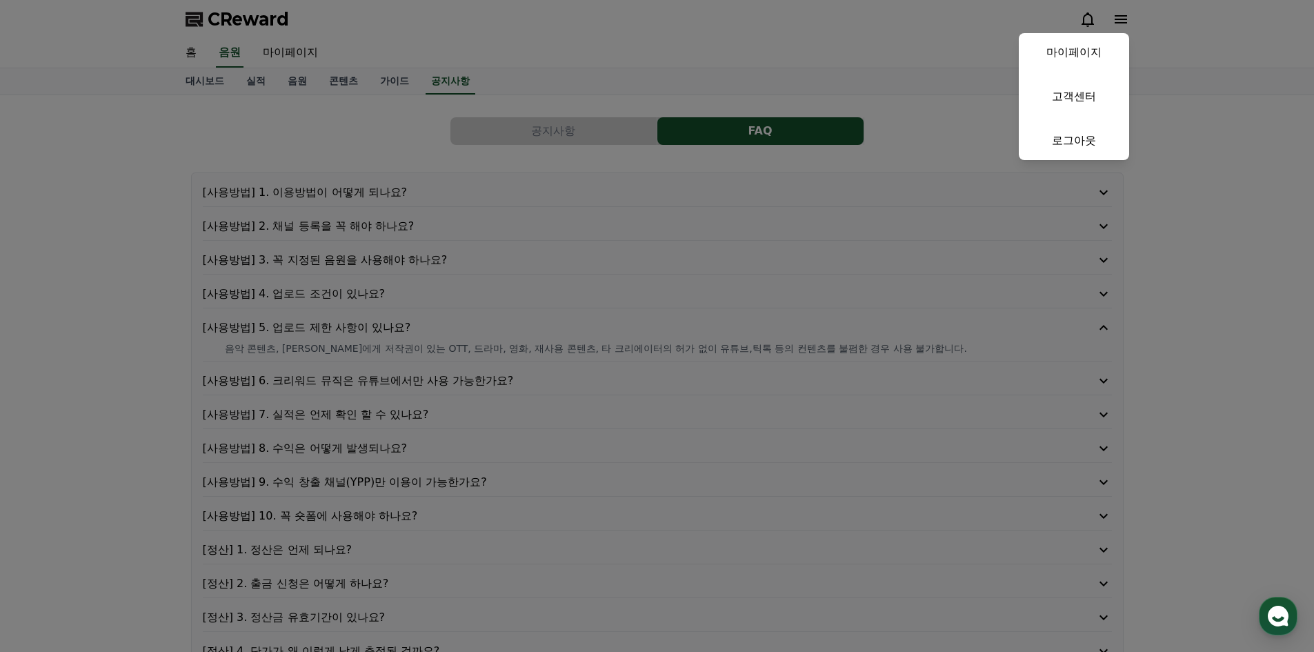
click at [1208, 176] on button "close" at bounding box center [657, 326] width 1314 height 652
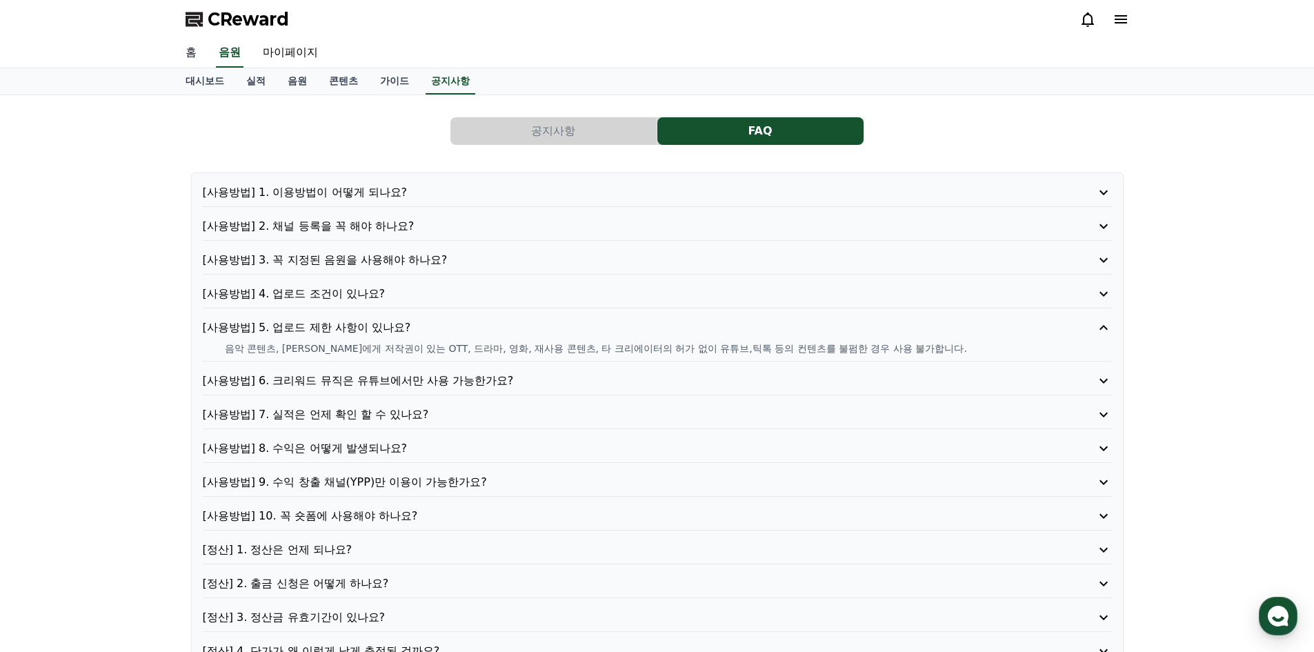
click at [193, 48] on link "홈" at bounding box center [190, 53] width 33 height 29
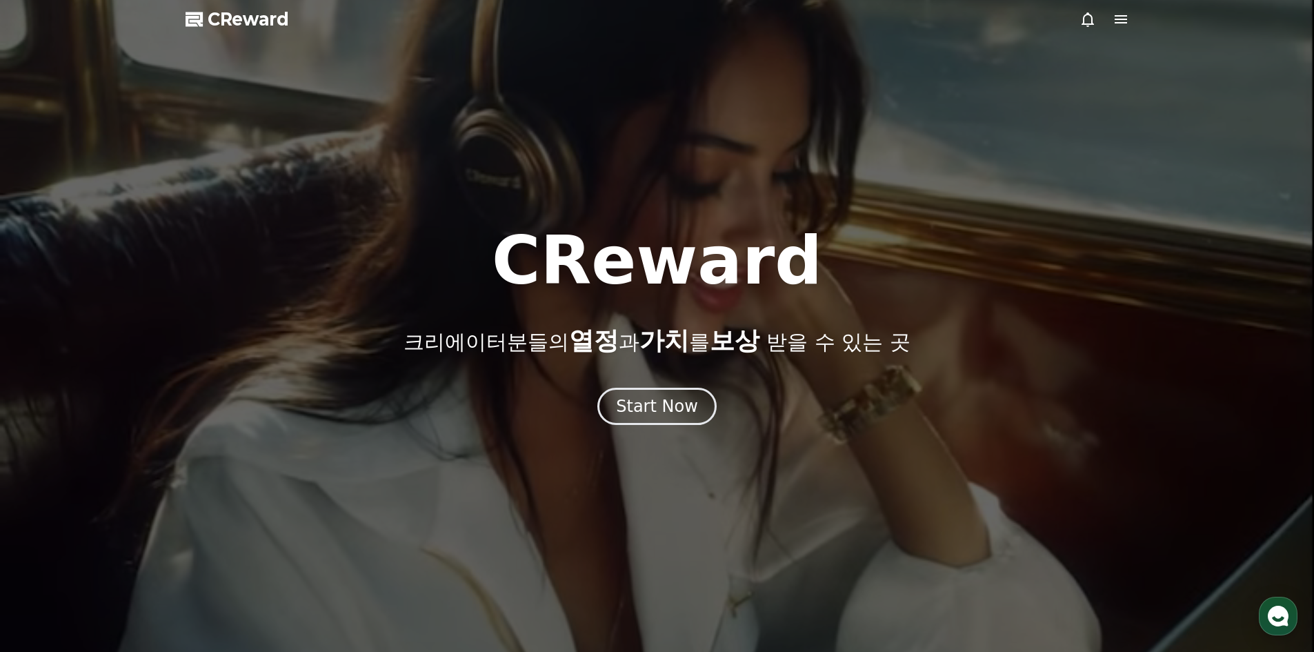
click at [1121, 21] on icon at bounding box center [1120, 19] width 17 height 17
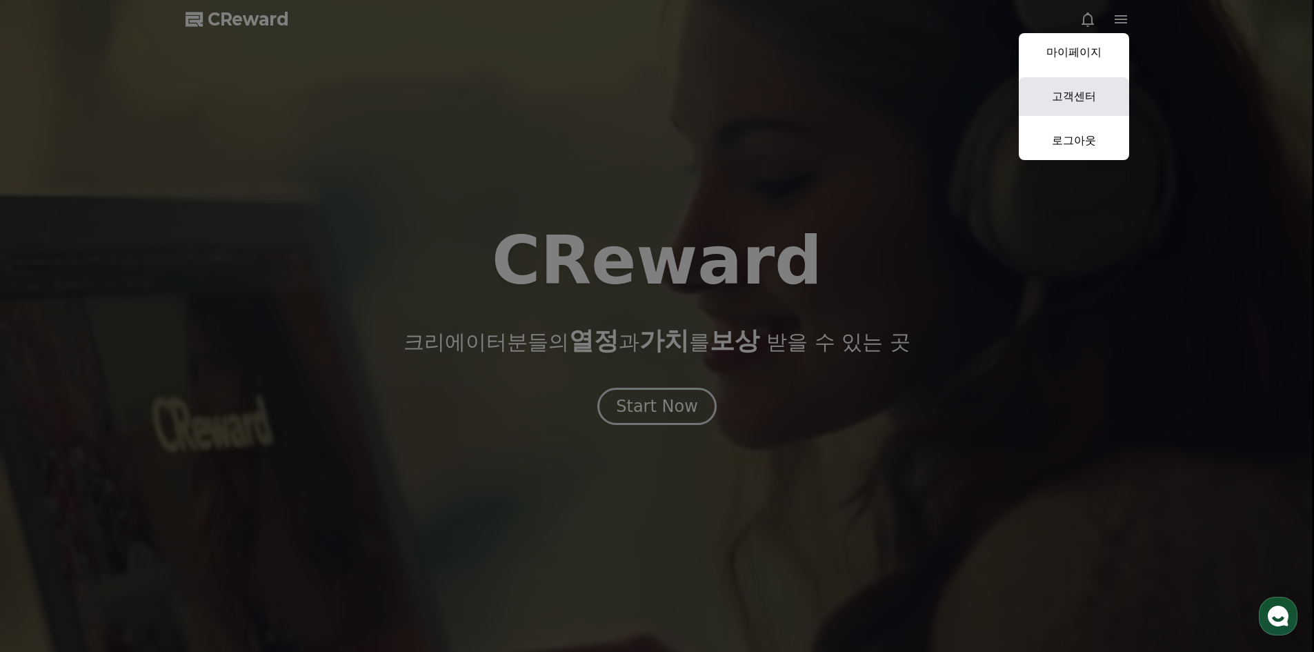
click at [1081, 88] on link "고객센터" at bounding box center [1074, 96] width 110 height 39
